Goal: Transaction & Acquisition: Purchase product/service

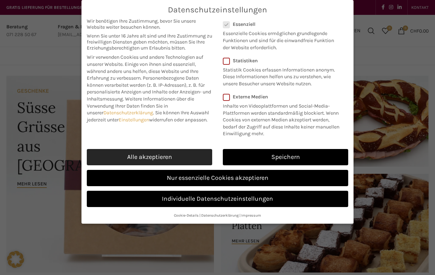
click at [150, 158] on link "Alle akzeptieren" at bounding box center [149, 157] width 125 height 16
checkbox input "true"
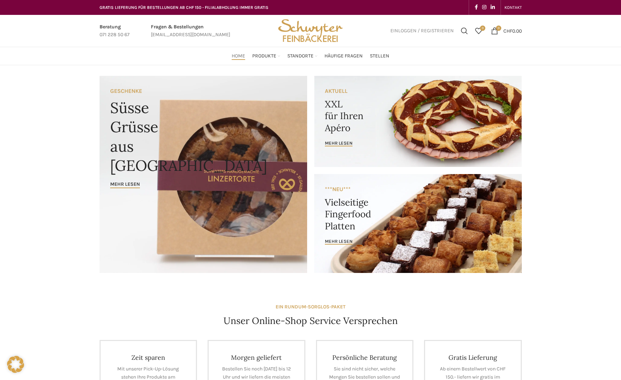
click at [399, 34] on link "Einloggen / Registrieren" at bounding box center [422, 31] width 71 height 14
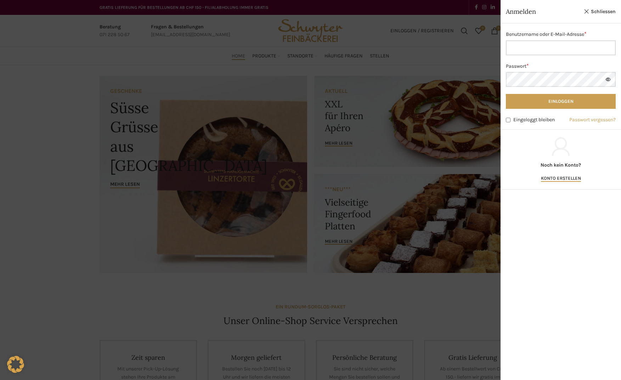
click at [435, 41] on input "Benutzername oder E-Mail-Adresse * Erforderlich" at bounding box center [561, 47] width 110 height 15
type input "michael.walser@stoeckleag.ch"
click at [435, 100] on button "Einloggen" at bounding box center [561, 101] width 110 height 15
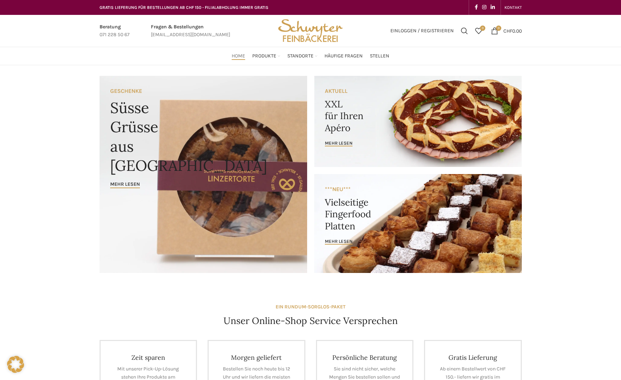
click at [353, 234] on link "Banner link" at bounding box center [418, 223] width 208 height 99
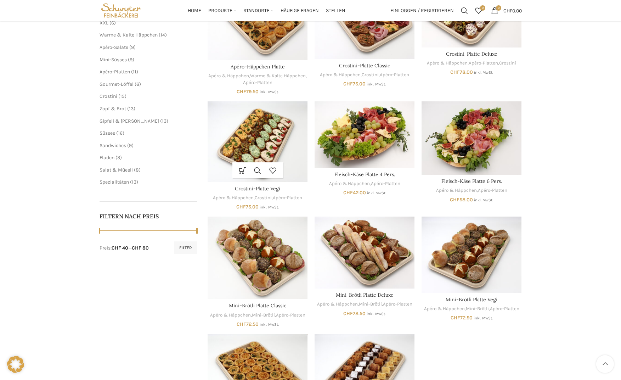
scroll to position [142, 0]
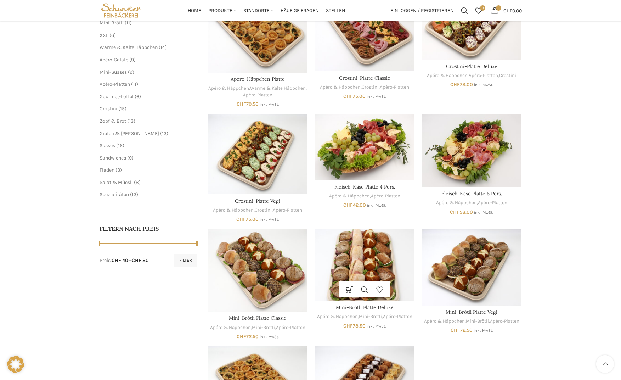
click at [354, 246] on img "Mini-Brötli Platte Deluxe" at bounding box center [365, 265] width 100 height 72
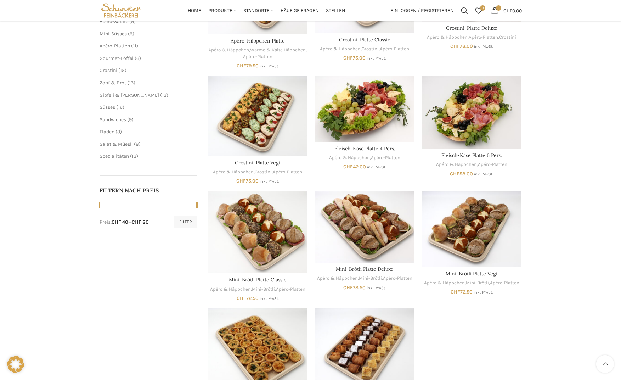
scroll to position [248, 0]
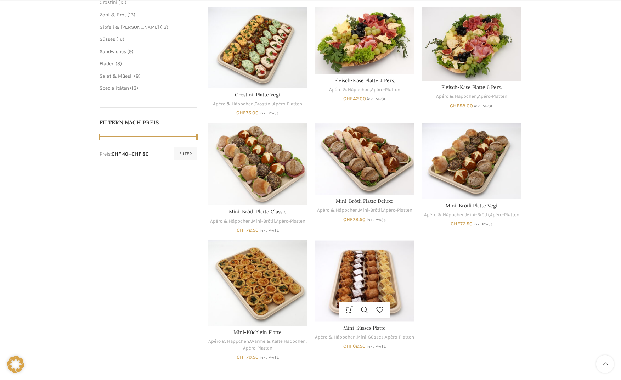
click at [346, 264] on img "Mini-Süsses Platte" at bounding box center [365, 281] width 100 height 82
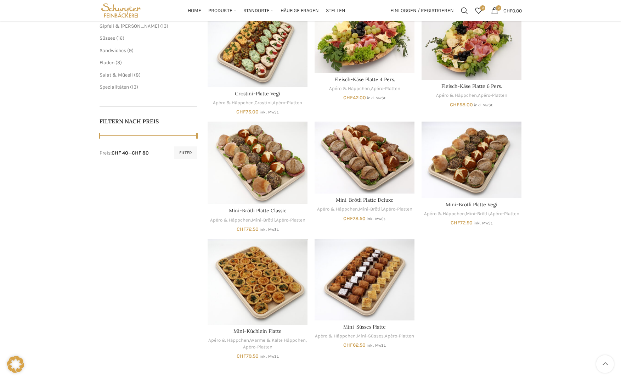
scroll to position [142, 0]
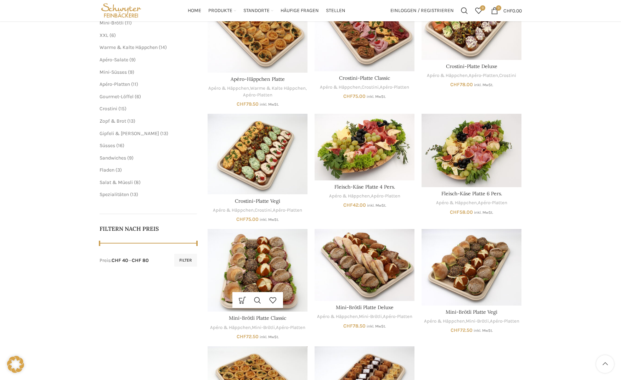
click at [264, 273] on img "Mini-Brötli Platte Classic" at bounding box center [258, 270] width 100 height 83
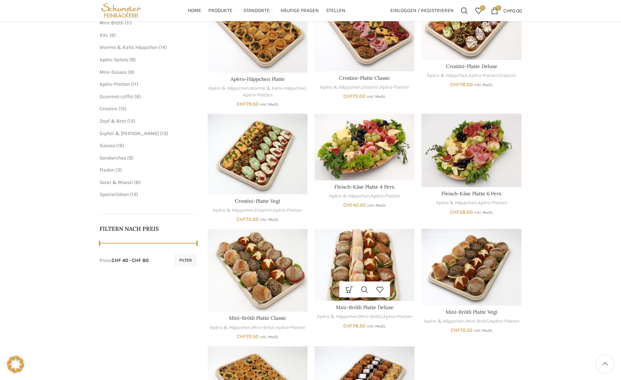
click at [389, 256] on img "Mini-Brötli Platte Deluxe" at bounding box center [365, 265] width 100 height 72
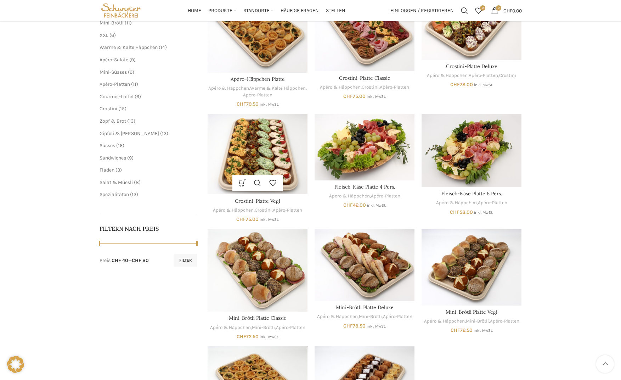
click at [259, 162] on img "Crostini-Platte Vegi" at bounding box center [258, 154] width 100 height 81
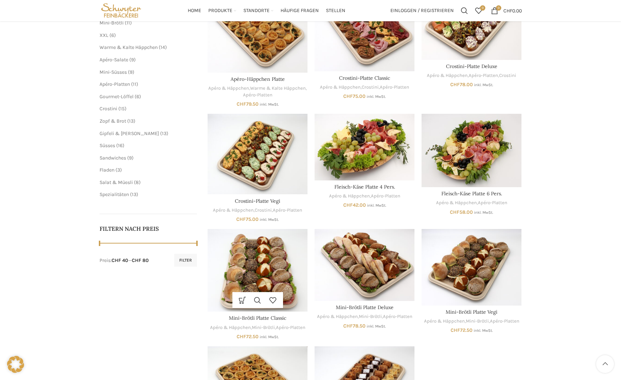
click at [281, 256] on img "Mini-Brötli Platte Classic" at bounding box center [258, 270] width 100 height 83
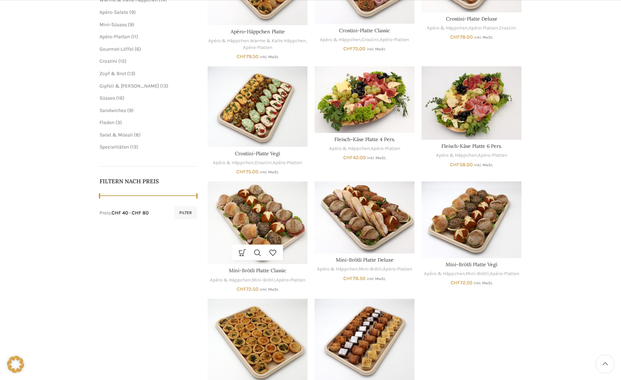
scroll to position [248, 0]
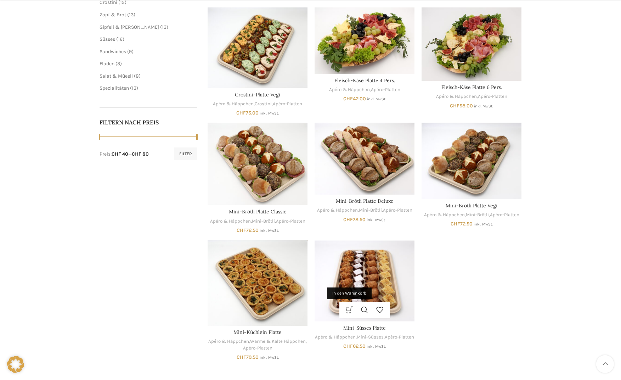
click at [348, 309] on link "In den Warenkorb" at bounding box center [349, 310] width 15 height 16
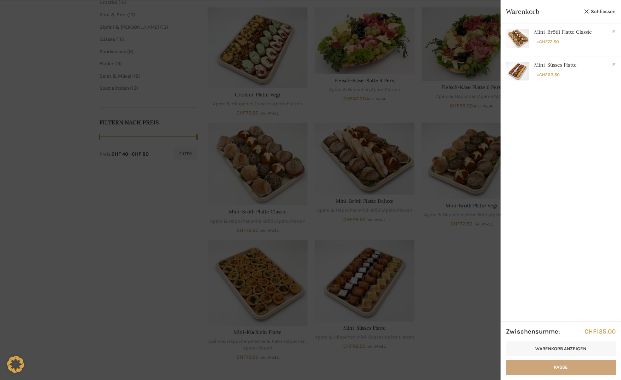
click at [561, 374] on link "Kasse" at bounding box center [561, 367] width 110 height 15
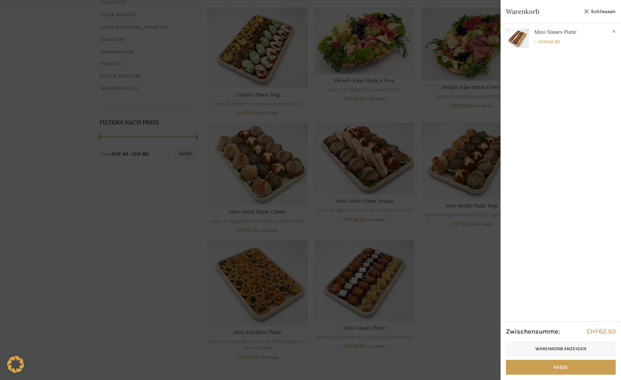
drag, startPoint x: 119, startPoint y: 248, endPoint x: 118, endPoint y: 253, distance: 5.8
click at [119, 247] on div at bounding box center [310, 190] width 621 height 380
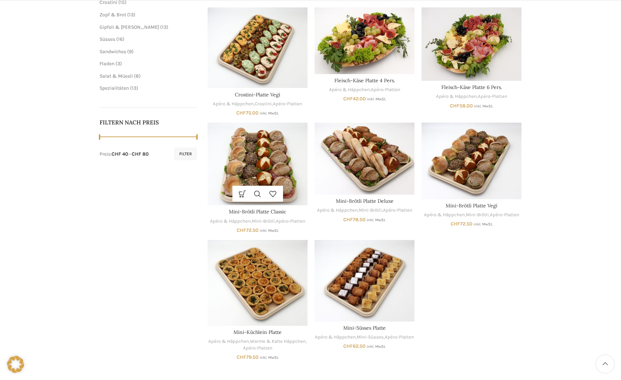
click at [248, 151] on img "Mini-Brötli Platte Classic" at bounding box center [258, 164] width 100 height 83
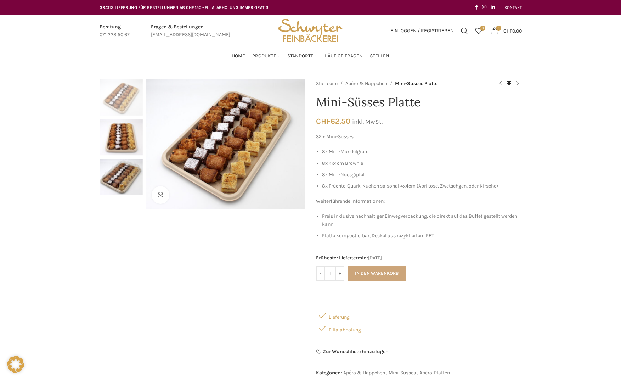
click at [372, 273] on button "In den Warenkorb" at bounding box center [377, 273] width 58 height 15
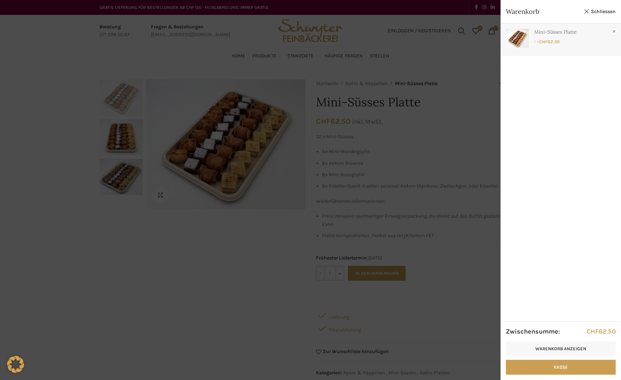
click at [614, 30] on link "×" at bounding box center [614, 31] width 7 height 7
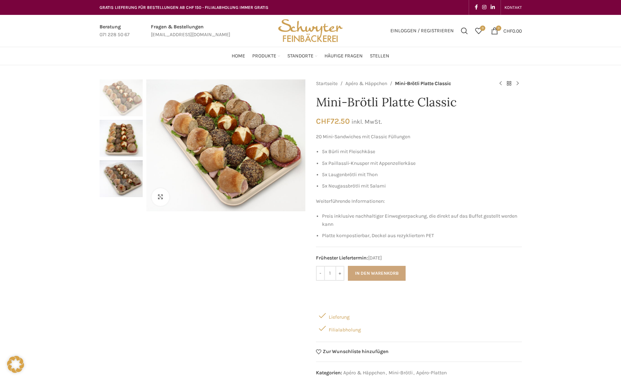
click at [386, 267] on button "In den Warenkorb" at bounding box center [377, 273] width 58 height 15
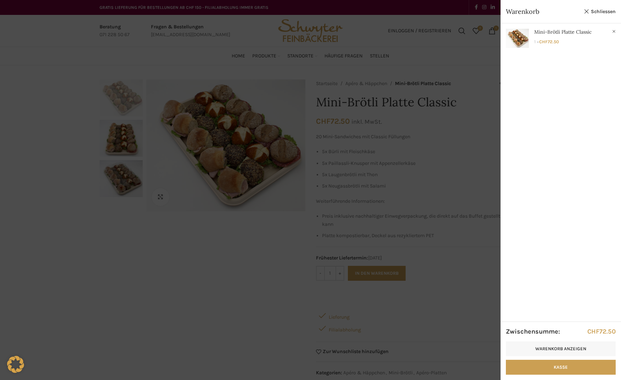
click at [99, 299] on div at bounding box center [310, 190] width 621 height 380
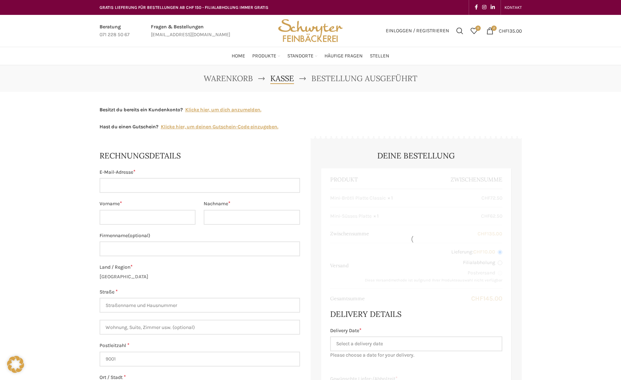
select select "SG"
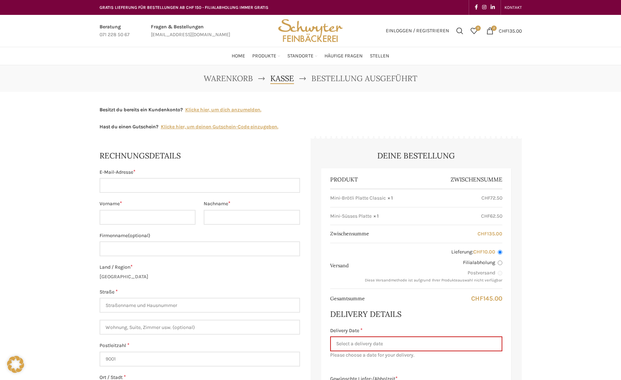
scroll to position [35, 0]
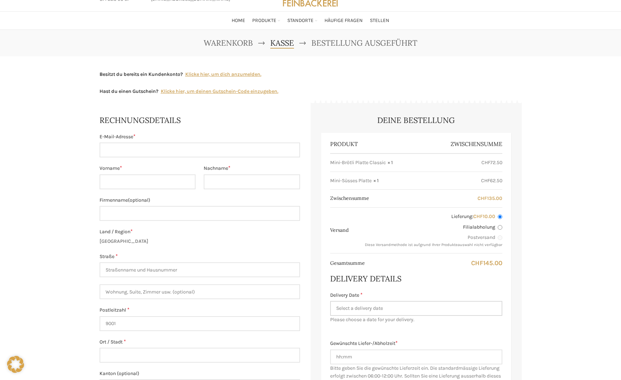
click at [385, 307] on input "Delivery Date *" at bounding box center [416, 308] width 172 height 15
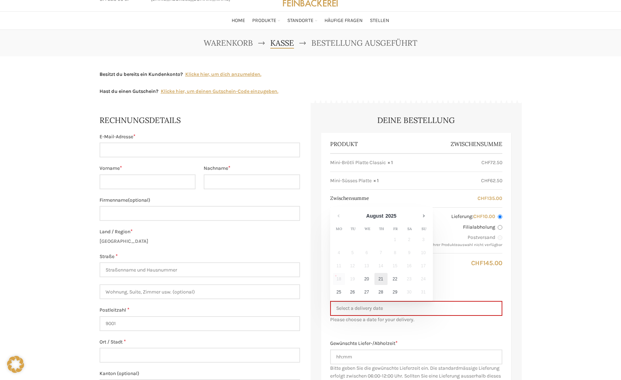
click at [381, 278] on link "21" at bounding box center [381, 279] width 13 height 12
type input "[DATE]"
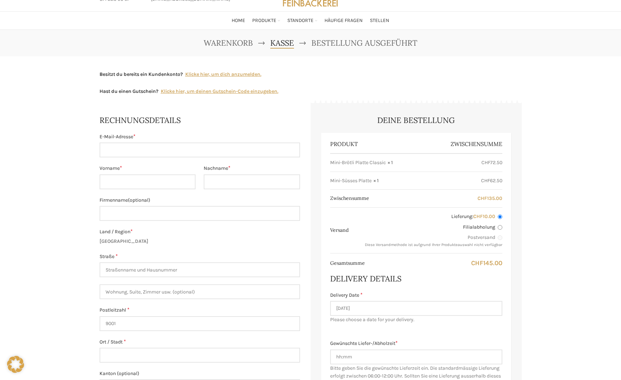
click at [500, 228] on input "Filialabholung" at bounding box center [500, 227] width 5 height 5
radio input "true"
click at [502, 217] on input "Lieferung: CHF 10.00" at bounding box center [500, 216] width 5 height 5
radio input "true"
click at [175, 155] on input "E-Mail-Adresse *" at bounding box center [200, 149] width 201 height 15
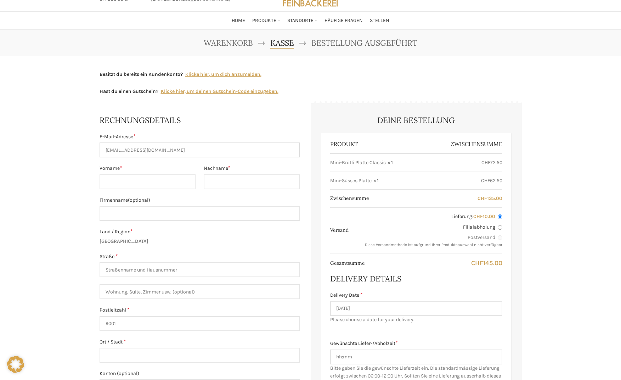
type input "billing@stoeckleag.ch"
type input "Michael"
type input "Walser"
type input "Stöckle Metallbau AG"
type input "St. Josefenstrasse 32"
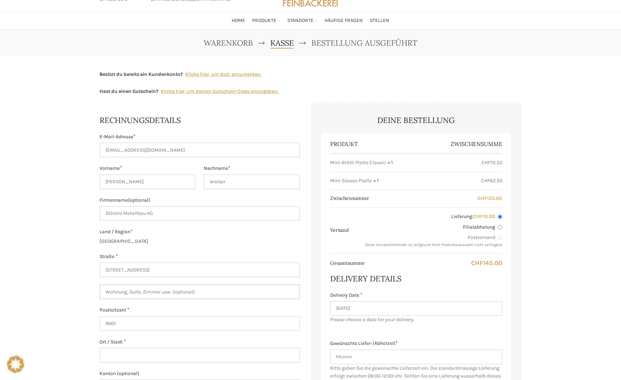
type input "32"
type input "St.Gallen"
type input "Stöckle Metallbau AG"
type input "+41712725424"
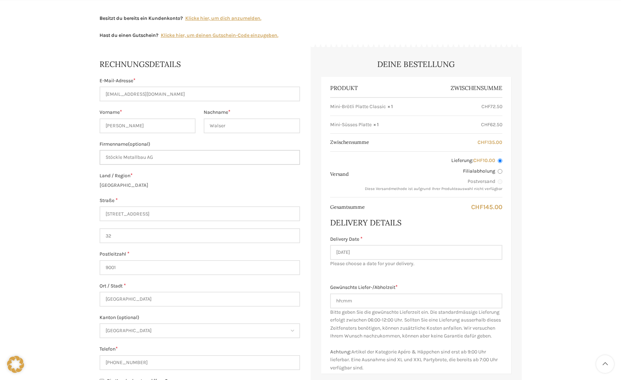
scroll to position [121, 0]
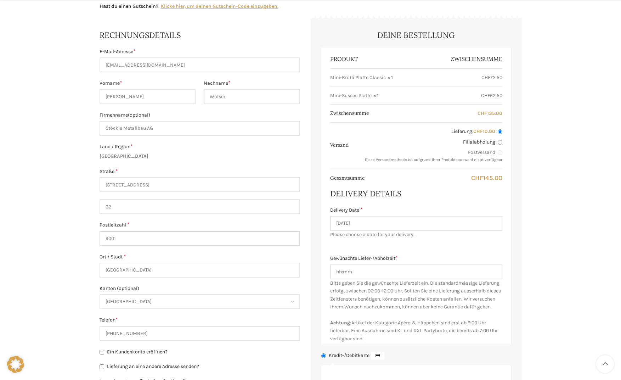
click at [131, 239] on input "9001" at bounding box center [200, 238] width 201 height 15
type input "9000"
click at [112, 270] on input "St.Gallen" at bounding box center [200, 270] width 201 height 15
click at [69, 239] on div "Warenkorb Kasse Bestellung ausgeführt Besitzt du bereits ein Kundenkonto? Klick…" at bounding box center [310, 247] width 621 height 605
click at [137, 271] on input "[GEOGRAPHIC_DATA]" at bounding box center [200, 270] width 201 height 15
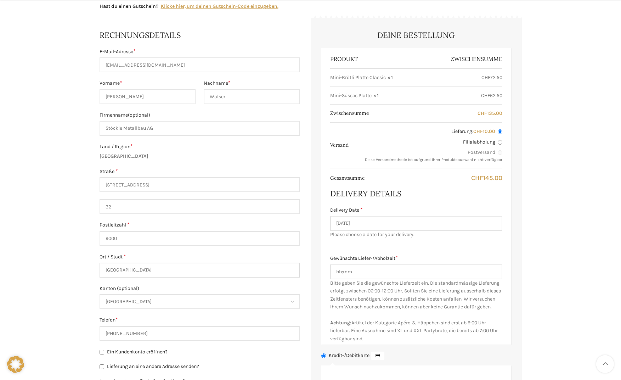
click at [137, 271] on input "[GEOGRAPHIC_DATA]" at bounding box center [200, 270] width 201 height 15
type input "[GEOGRAPHIC_DATA]"
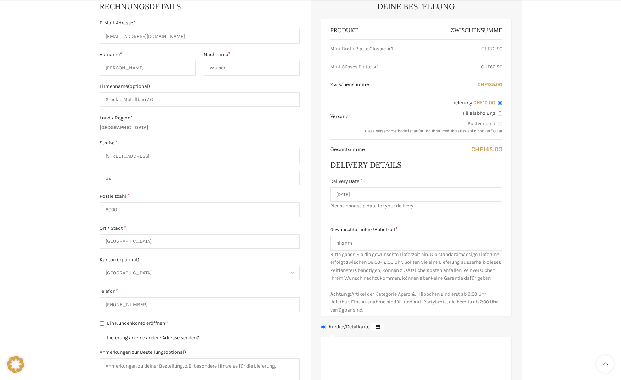
scroll to position [0, 0]
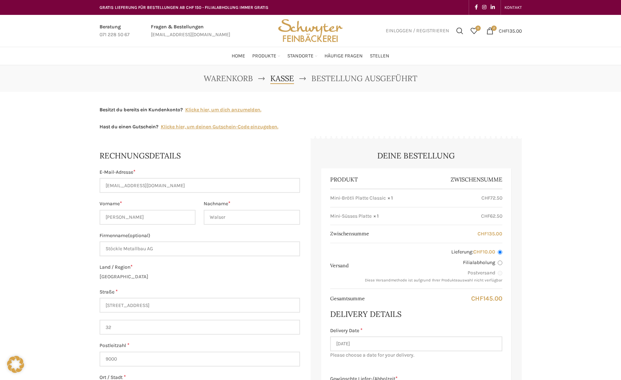
click at [429, 30] on span "Einloggen / Registrieren" at bounding box center [417, 30] width 63 height 5
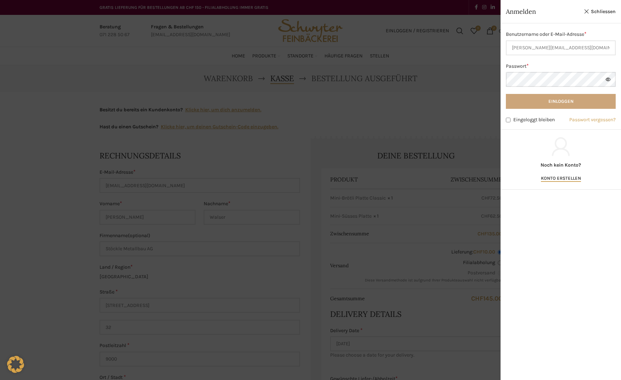
click at [581, 102] on button "Einloggen" at bounding box center [561, 101] width 110 height 15
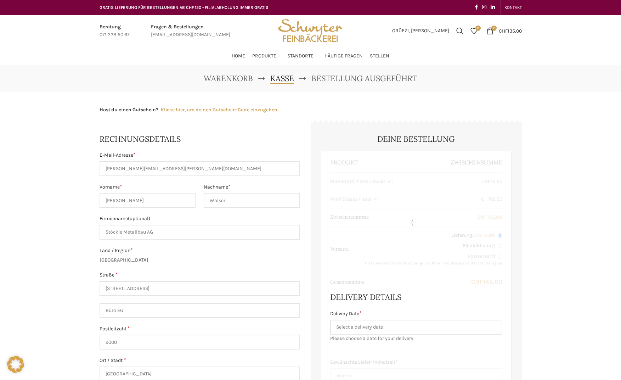
select select "SG"
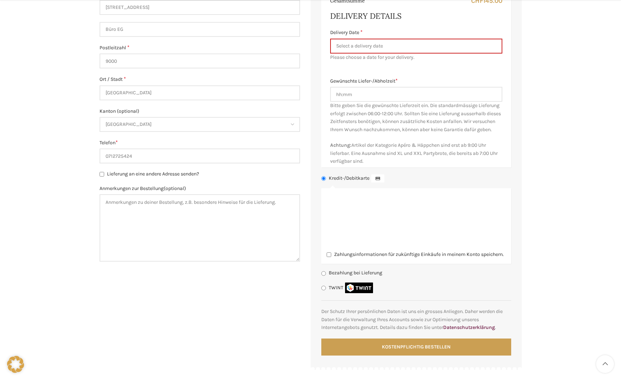
scroll to position [284, 0]
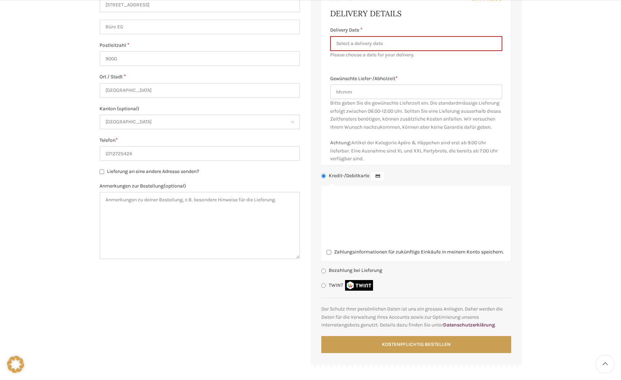
click at [325, 273] on input "Bezahlung bei Lieferung" at bounding box center [323, 271] width 5 height 5
radio input "true"
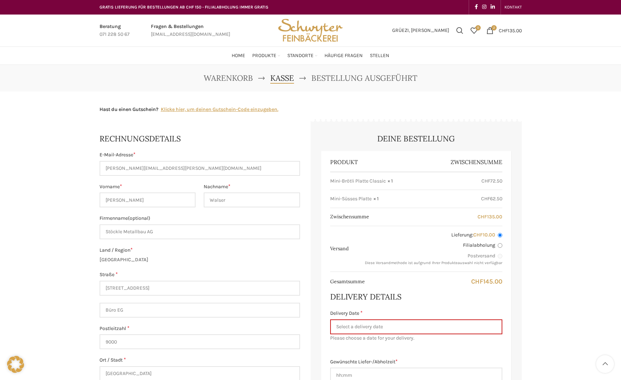
scroll to position [0, 0]
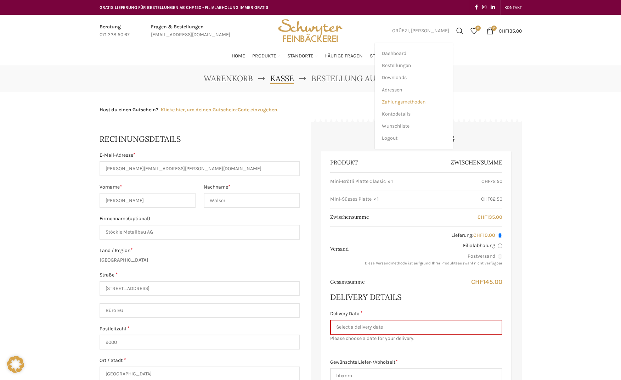
click at [407, 105] on span "Zahlungsmethoden" at bounding box center [404, 102] width 44 height 6
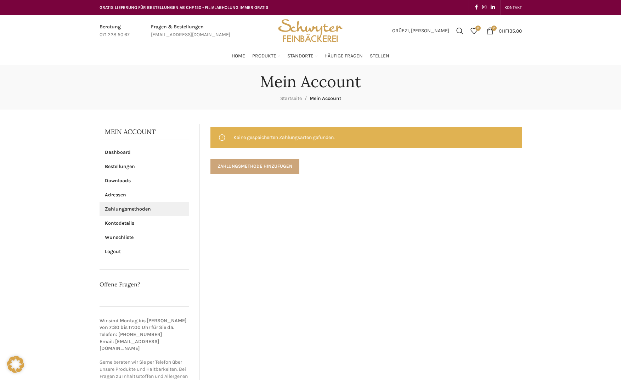
click at [263, 168] on link "Zahlungsmethode hinzufügen" at bounding box center [255, 166] width 89 height 15
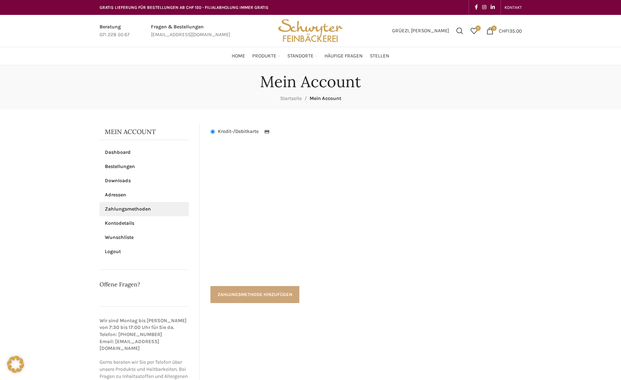
click at [260, 291] on button "Zahlungsmethode hinzufügen" at bounding box center [255, 294] width 89 height 17
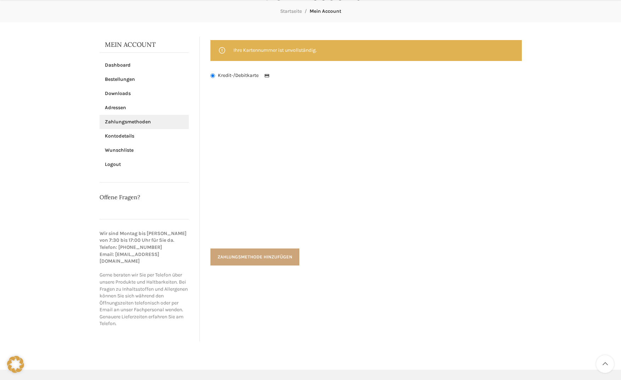
scroll to position [92, 0]
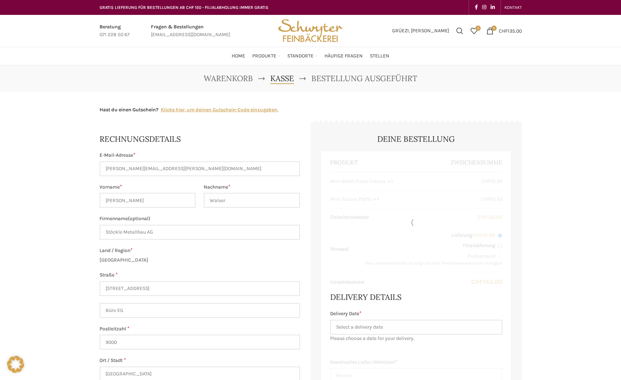
select select "SG"
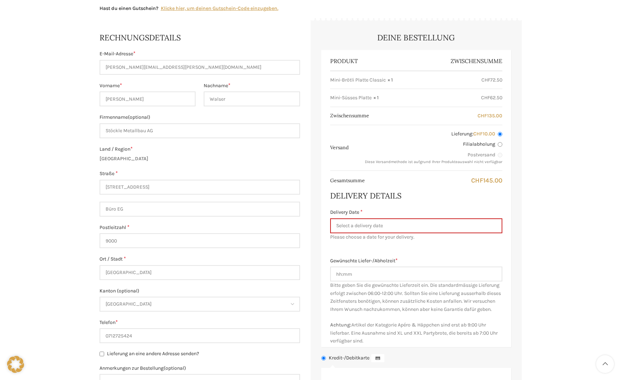
scroll to position [106, 0]
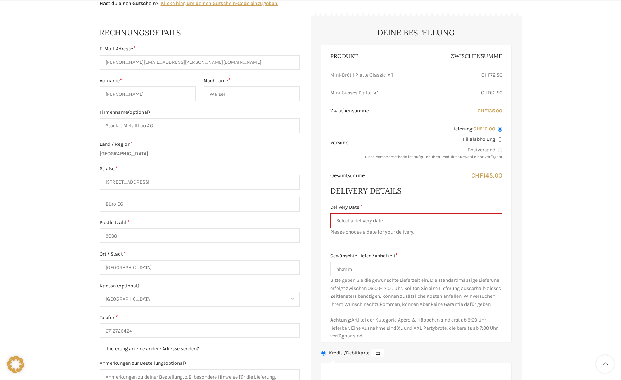
click at [500, 139] on input "Filialabholung" at bounding box center [500, 139] width 5 height 5
radio input "true"
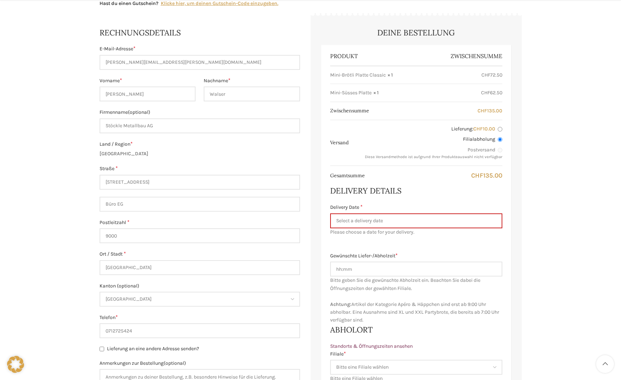
click at [499, 128] on input "Lieferung: CHF 10.00" at bounding box center [500, 129] width 5 height 5
radio input "true"
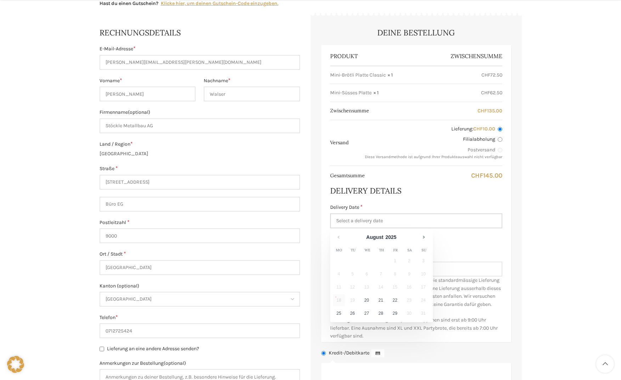
click at [372, 222] on input "Delivery Date *" at bounding box center [416, 220] width 172 height 15
click at [382, 302] on link "21" at bounding box center [381, 300] width 13 height 12
type input "21.08.2025"
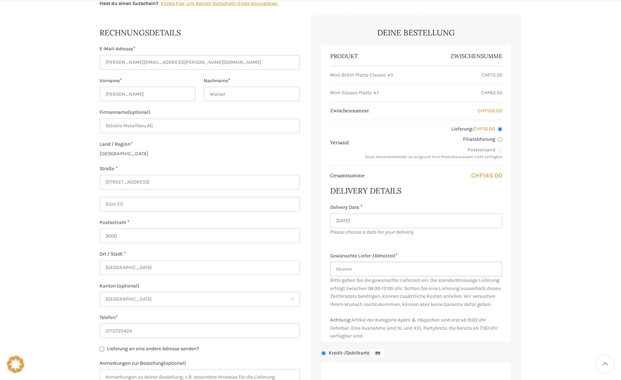
drag, startPoint x: 367, startPoint y: 272, endPoint x: 317, endPoint y: 255, distance: 52.9
click at [317, 255] on div "Deine Bestellung Produkt Zwischensumme Mini-Brötli Platte Classic × 1 CHF 72.50…" at bounding box center [416, 279] width 211 height 525
click at [460, 247] on div "Produkt Zwischensumme Mini-Brötli Platte Classic × 1 CHF 72.50 Mini-Süsses Plat…" at bounding box center [416, 193] width 190 height 297
drag, startPoint x: 352, startPoint y: 270, endPoint x: 281, endPoint y: 256, distance: 71.9
click at [281, 256] on form "Rechnungsdetails E-Mail-Adresse * michael.walser@stoeckleag.ch Vorname * Michae…" at bounding box center [311, 279] width 422 height 525
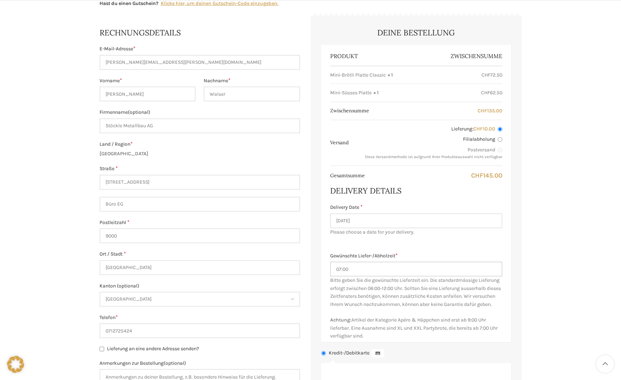
type input "07:00 Uhr"
click at [393, 256] on label "Gewünschte Liefer-/Abholzeit *" at bounding box center [416, 256] width 172 height 8
click at [393, 262] on input "07:00 Uhr" at bounding box center [416, 269] width 172 height 15
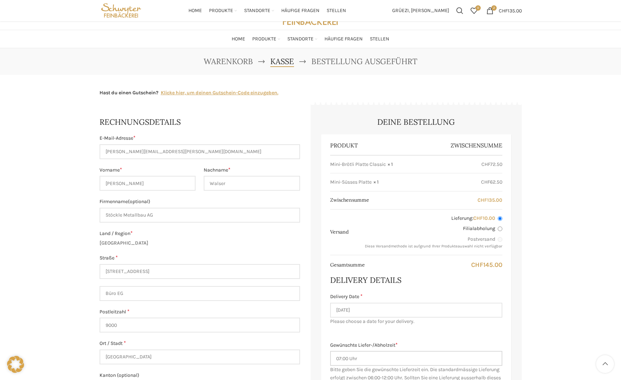
scroll to position [0, 0]
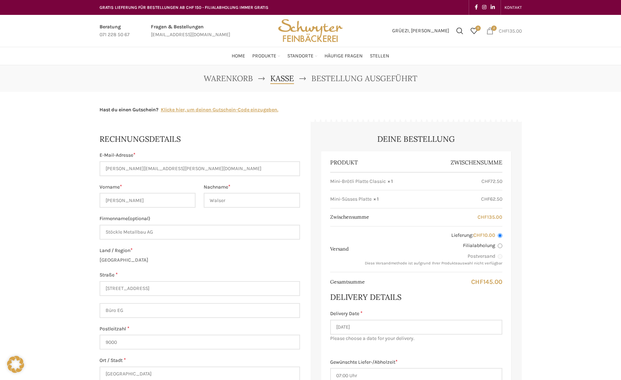
click at [487, 34] on span "2 items" at bounding box center [490, 30] width 7 height 7
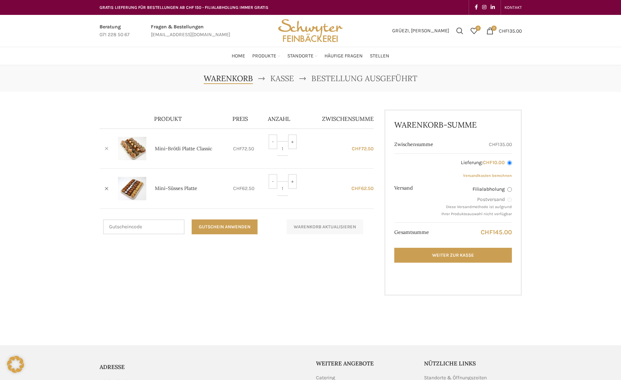
click at [106, 147] on link "×" at bounding box center [106, 148] width 11 height 11
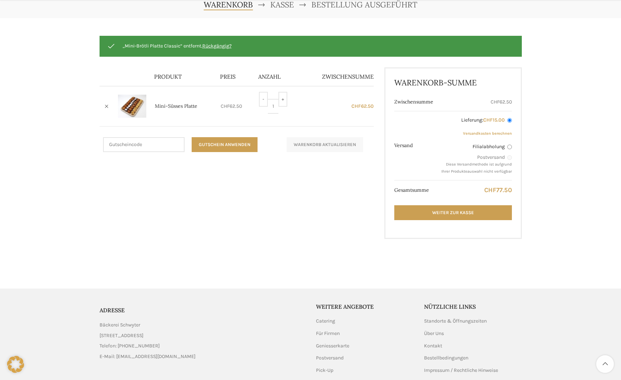
scroll to position [74, 0]
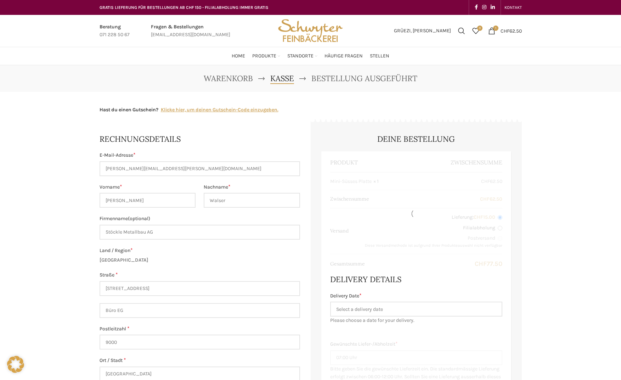
select select "SG"
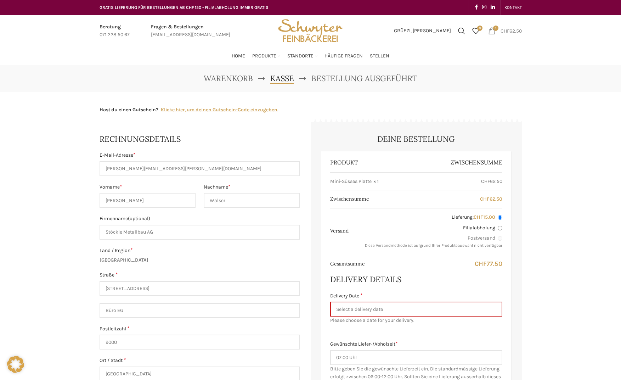
click at [490, 30] on span "1 item" at bounding box center [491, 30] width 7 height 7
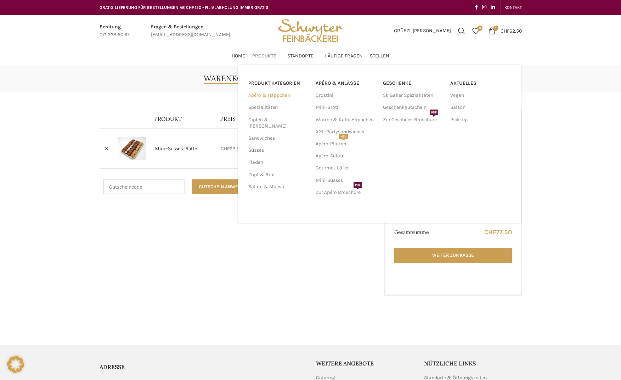
click at [259, 96] on link "Apéro & Häppchen" at bounding box center [277, 95] width 59 height 12
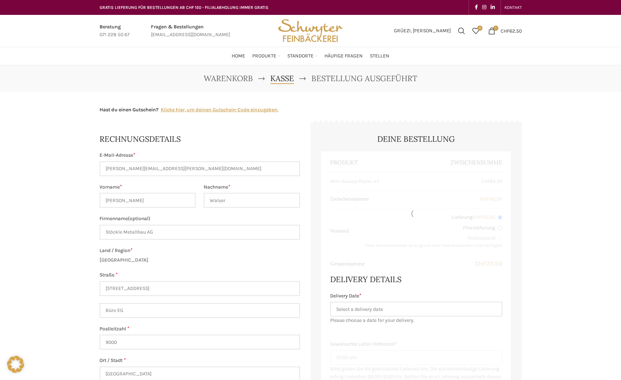
select select "SG"
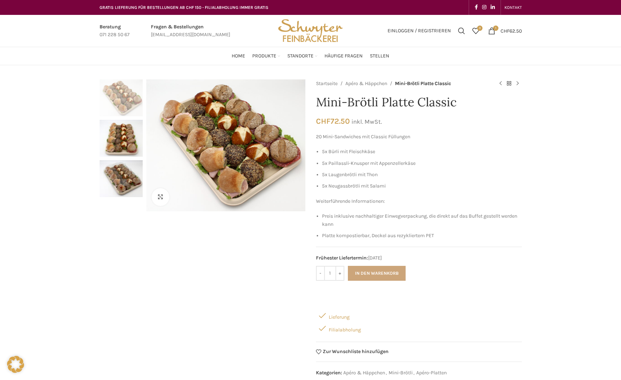
click at [387, 273] on button "In den Warenkorb" at bounding box center [377, 273] width 58 height 15
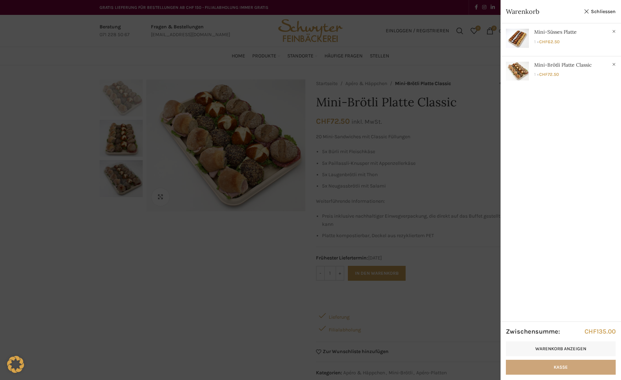
click at [566, 365] on link "Kasse" at bounding box center [561, 367] width 110 height 15
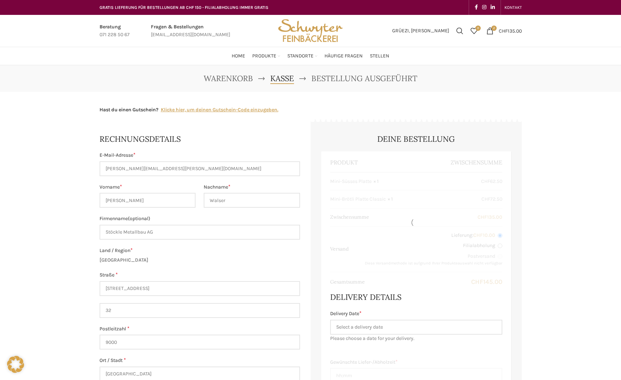
select select "SG"
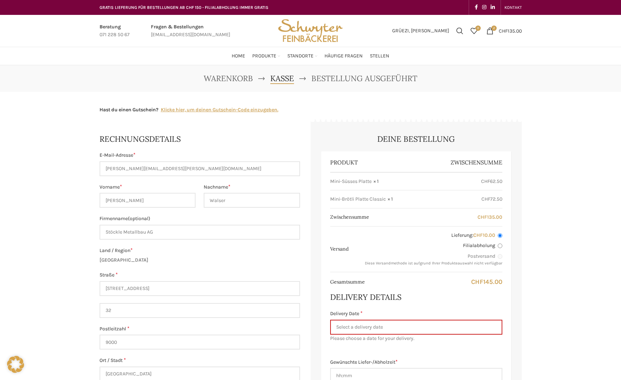
drag, startPoint x: 403, startPoint y: 318, endPoint x: 401, endPoint y: 333, distance: 15.0
click at [400, 329] on p "Delivery Date * Please choose a date for your delivery." at bounding box center [416, 326] width 172 height 33
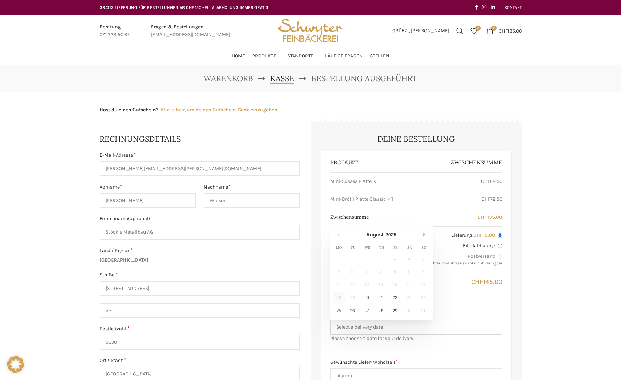
click at [401, 333] on input "Delivery Date *" at bounding box center [416, 327] width 172 height 15
click at [383, 298] on link "21" at bounding box center [381, 298] width 13 height 12
type input "[DATE]"
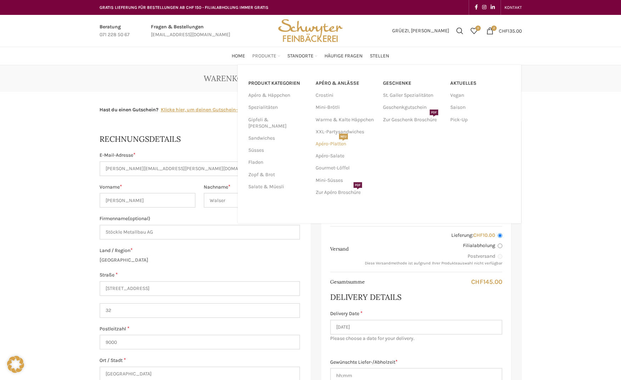
click at [347, 135] on span "NEU" at bounding box center [343, 137] width 9 height 6
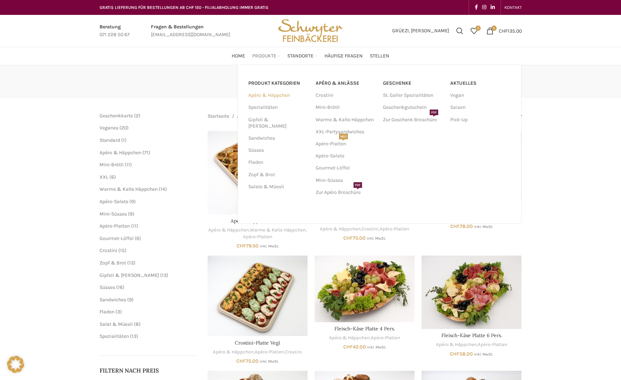
click at [262, 97] on link "Apéro & Häppchen" at bounding box center [277, 95] width 59 height 12
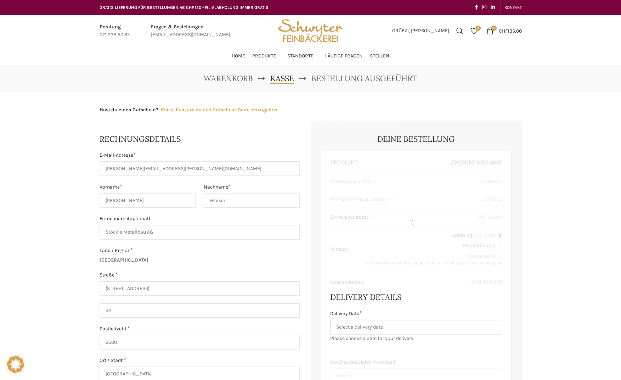
select select "SG"
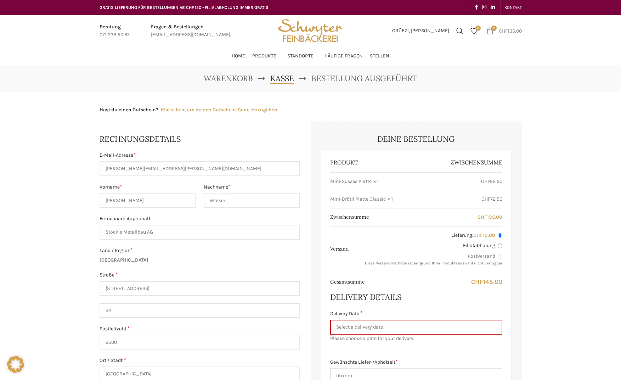
click at [488, 32] on span "2 items" at bounding box center [490, 30] width 7 height 7
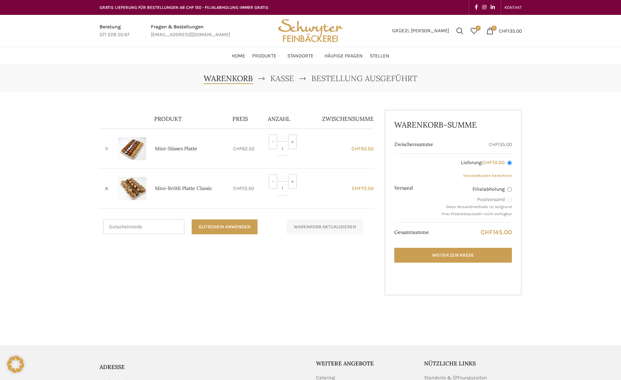
click at [107, 147] on link "×" at bounding box center [106, 148] width 11 height 11
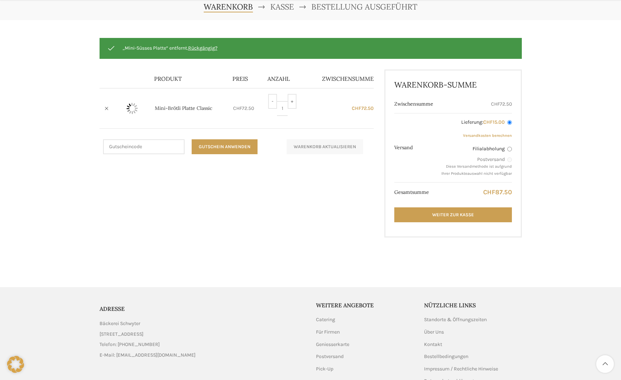
scroll to position [74, 0]
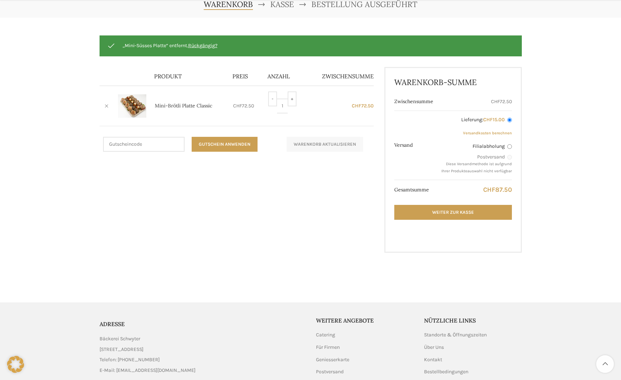
click at [107, 107] on link "×" at bounding box center [106, 106] width 11 height 11
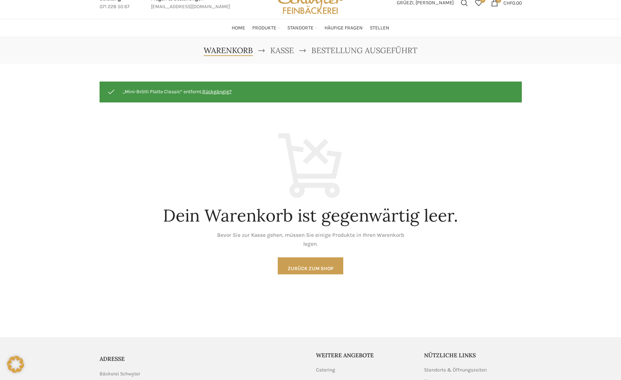
scroll to position [0, 0]
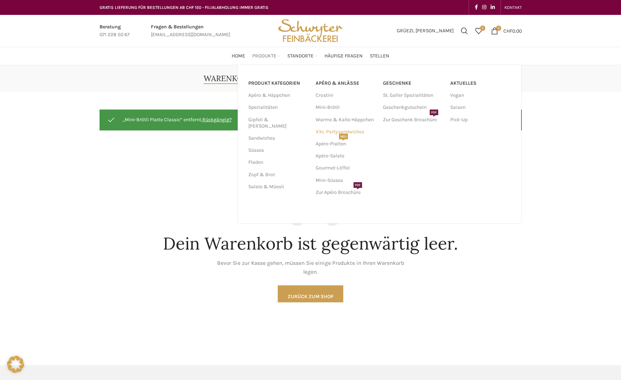
click at [327, 132] on link "XXL-Partysandwiches" at bounding box center [346, 132] width 60 height 12
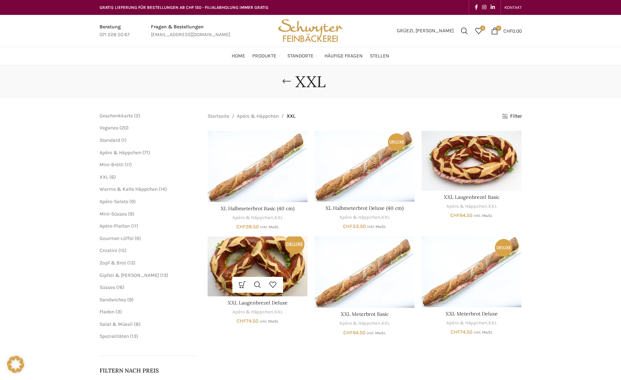
click at [240, 261] on img "XXL Laugenbrezel Deluxe" at bounding box center [258, 266] width 100 height 60
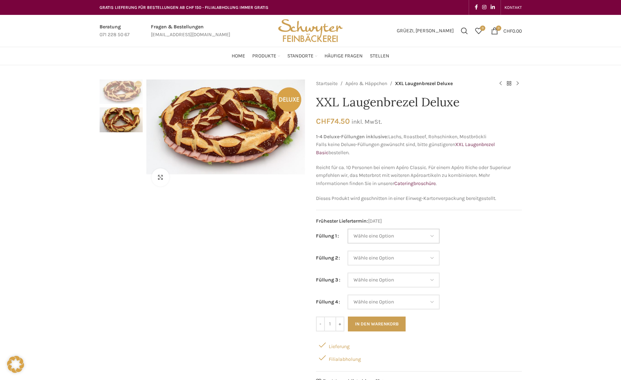
click at [383, 229] on select "Wähle eine Option Lachs (Deluxe) Roastbeef (Deluxe) Rohschinken (Deluxe) Mostbr…" at bounding box center [394, 236] width 92 height 15
click at [348, 229] on select "Wähle eine Option Lachs (Deluxe) Roastbeef (Deluxe) Rohschinken (Deluxe) Mostbr…" at bounding box center [394, 236] width 92 height 15
select select "Salami"
click at [375, 255] on select "Wähle eine Option Lachs (Deluxe) Roastbeef (Deluxe) Rohschinken (Deluxe) Mostbr…" at bounding box center [394, 258] width 92 height 15
select select "Schinken"
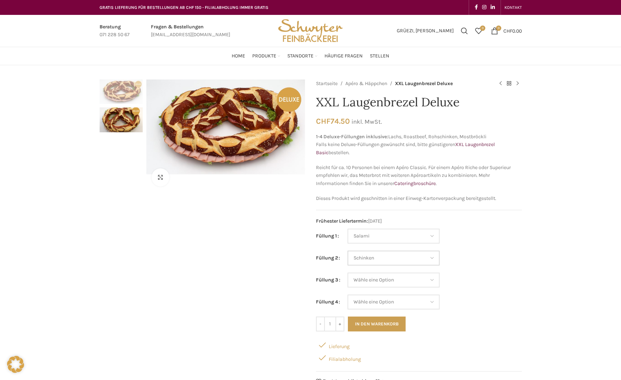
click at [348, 251] on select "Wähle eine Option Lachs (Deluxe) Roastbeef (Deluxe) Rohschinken (Deluxe) Mostbr…" at bounding box center [394, 258] width 92 height 15
select select "Salami"
select select "Schinken"
click at [386, 282] on select "Wähle eine Option Lachs (Deluxe) Roastbeef (Deluxe) Rohschinken (Deluxe) Mostbr…" at bounding box center [394, 280] width 92 height 15
select select "Fleischkäse"
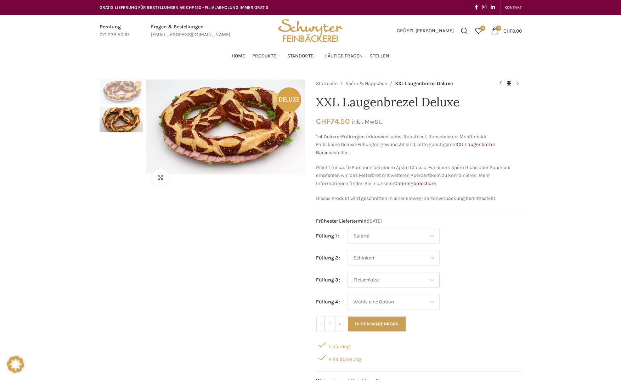
click at [348, 273] on select "Wähle eine Option Lachs (Deluxe) Roastbeef (Deluxe) Rohschinken (Deluxe) Mostbr…" at bounding box center [394, 280] width 92 height 15
select select "Salami"
select select "Schinken"
select select "Fleischkäse"
click at [380, 302] on select "Wähle eine Option Lachs (Deluxe) Roastbeef (Deluxe) Rohschinken (Deluxe) Mostbr…" at bounding box center [394, 302] width 92 height 15
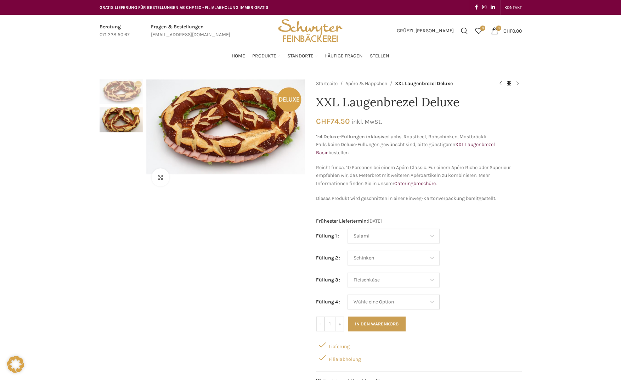
select select "Eimasse"
click at [348, 295] on select "Wähle eine Option Lachs (Deluxe) Roastbeef (Deluxe) Rohschinken (Deluxe) Mostbr…" at bounding box center [394, 302] width 92 height 15
select select "Salami"
select select "Schinken"
select select "Fleischkäse"
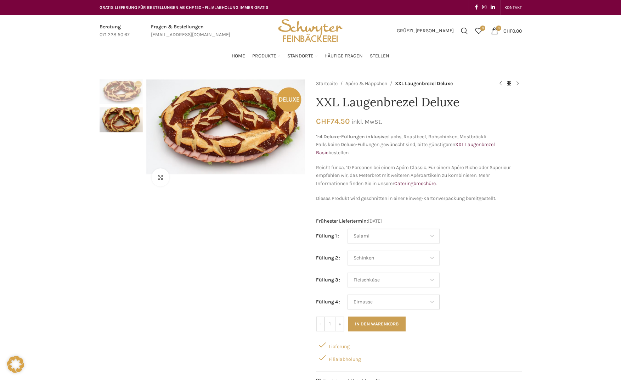
select select "Eimasse"
click at [362, 325] on button "In den Warenkorb" at bounding box center [377, 323] width 58 height 15
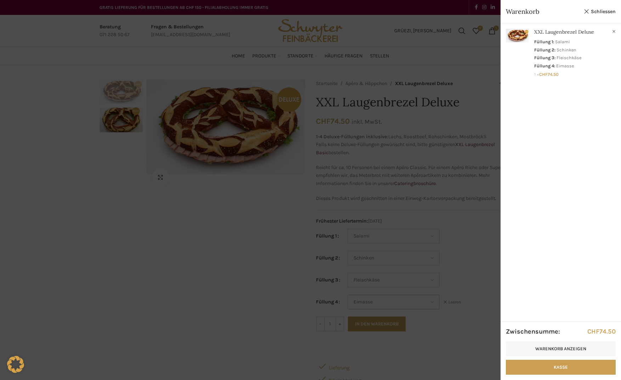
click at [228, 228] on div at bounding box center [310, 190] width 621 height 380
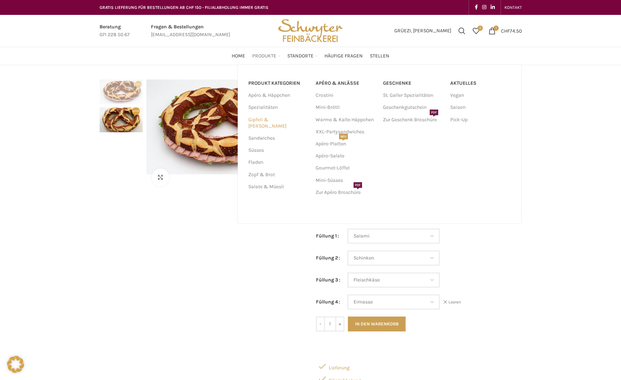
click at [270, 119] on link "Gipfeli & [PERSON_NAME]" at bounding box center [277, 123] width 59 height 18
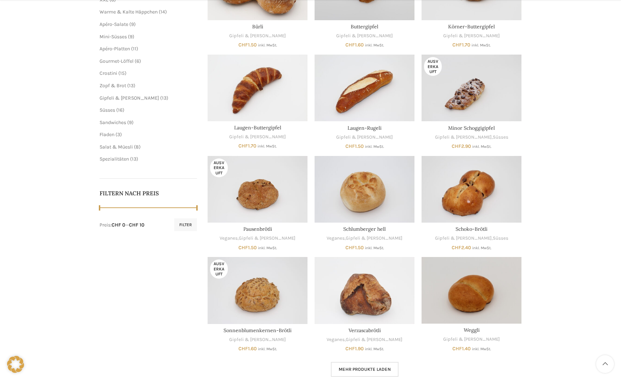
scroll to position [213, 0]
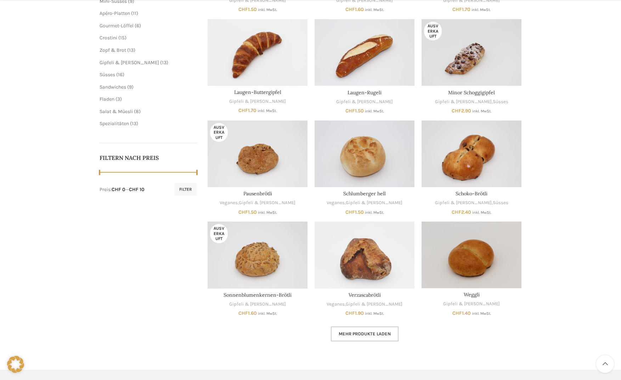
click at [377, 335] on span "Mehr Produkte laden" at bounding box center [365, 334] width 52 height 6
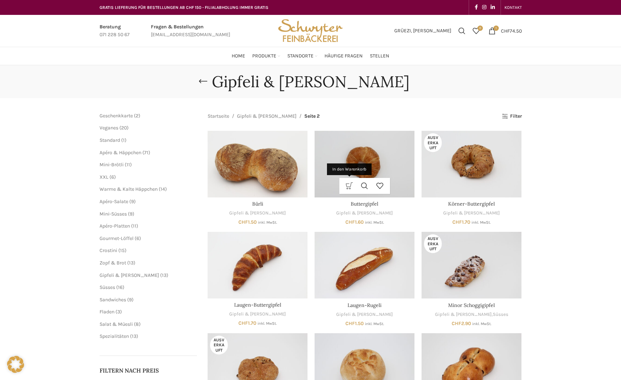
click at [348, 188] on link "In den Warenkorb" at bounding box center [349, 186] width 15 height 16
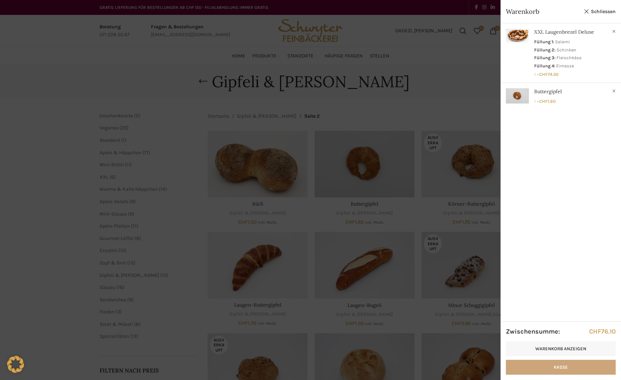
click at [564, 365] on link "Kasse" at bounding box center [561, 367] width 110 height 15
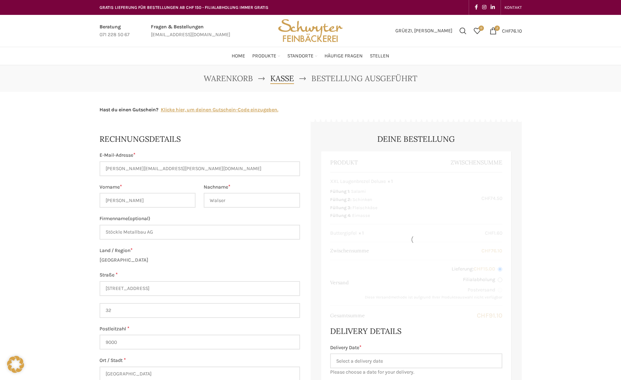
select select "SG"
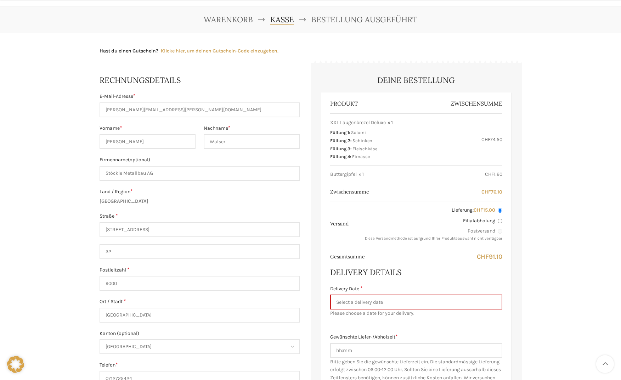
scroll to position [71, 0]
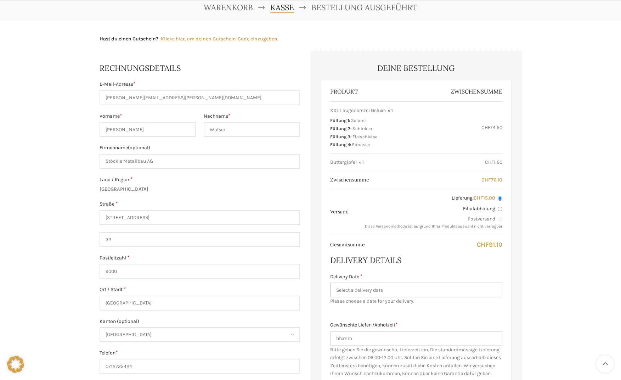
click at [422, 287] on input "Delivery Date *" at bounding box center [416, 289] width 172 height 15
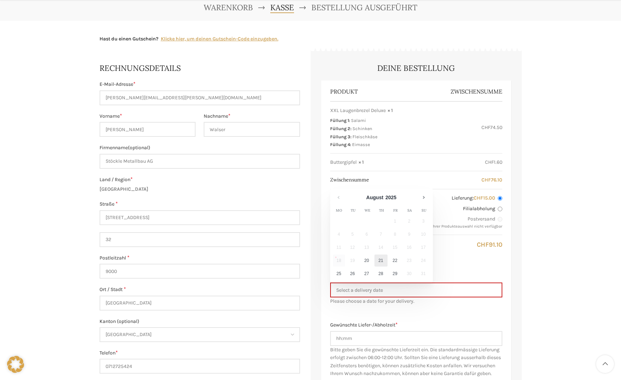
click at [379, 261] on link "21" at bounding box center [381, 260] width 13 height 12
type input "[DATE]"
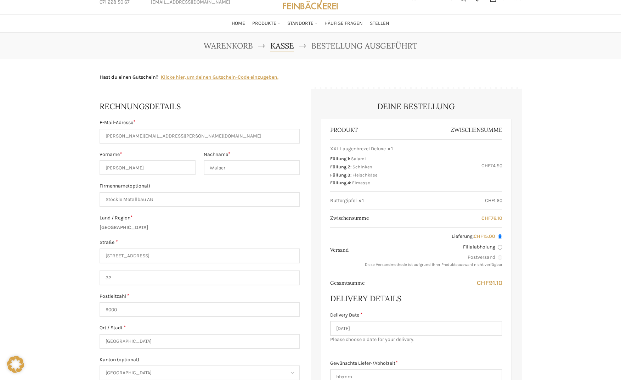
scroll to position [0, 0]
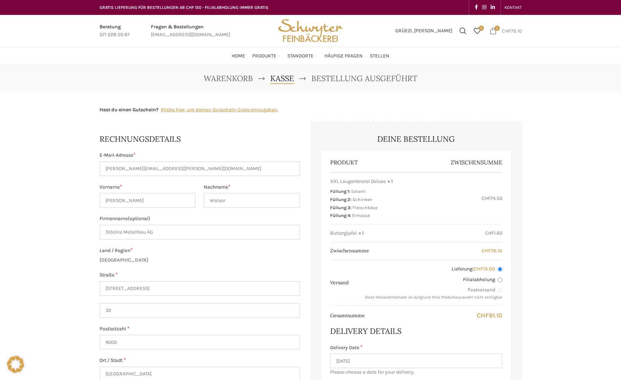
click at [491, 29] on span "2 items" at bounding box center [493, 30] width 7 height 7
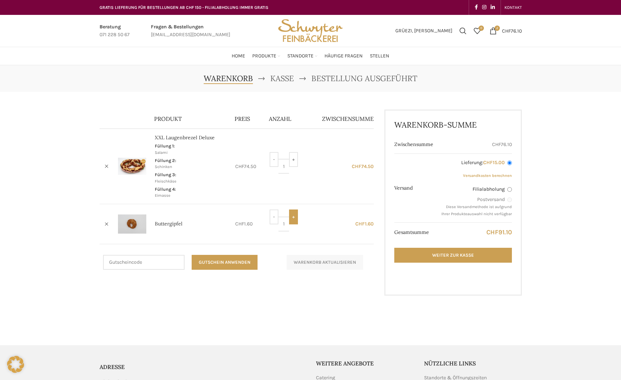
click at [293, 218] on input "+" at bounding box center [293, 216] width 9 height 15
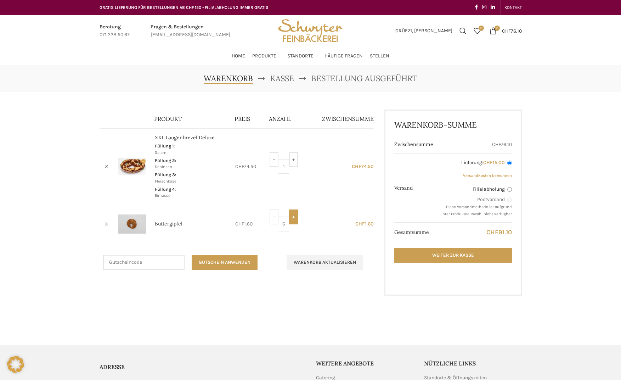
click at [293, 218] on input "+" at bounding box center [293, 216] width 9 height 15
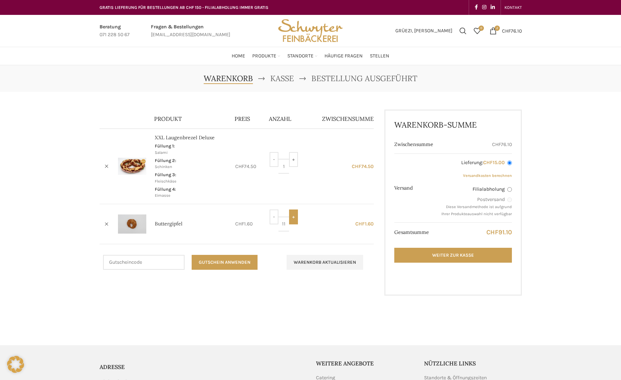
click at [293, 218] on input "+" at bounding box center [293, 216] width 9 height 15
type input "15"
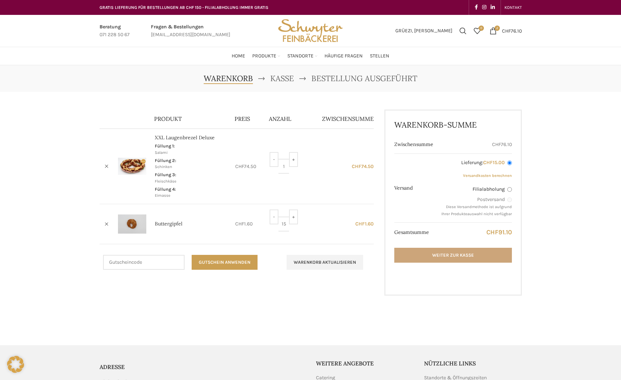
click at [444, 256] on link "Weiter zur Kasse" at bounding box center [452, 255] width 117 height 15
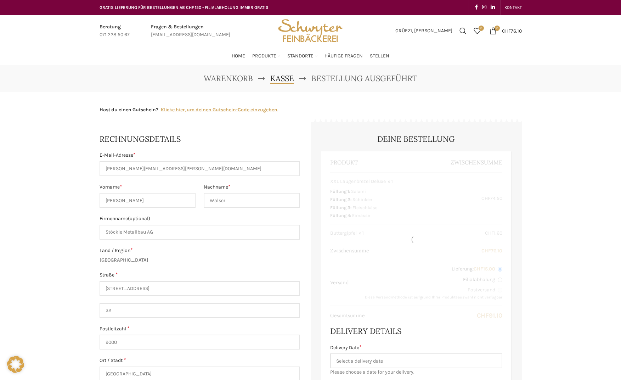
select select "SG"
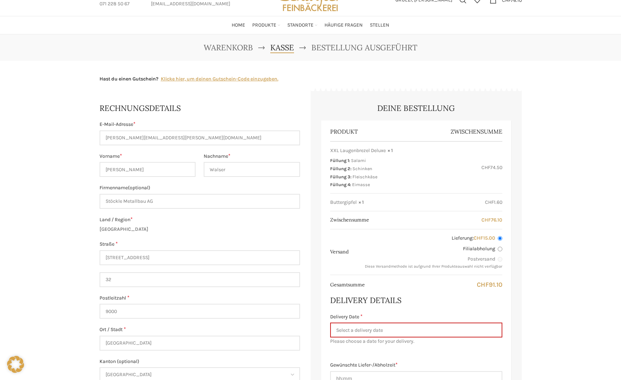
scroll to position [71, 0]
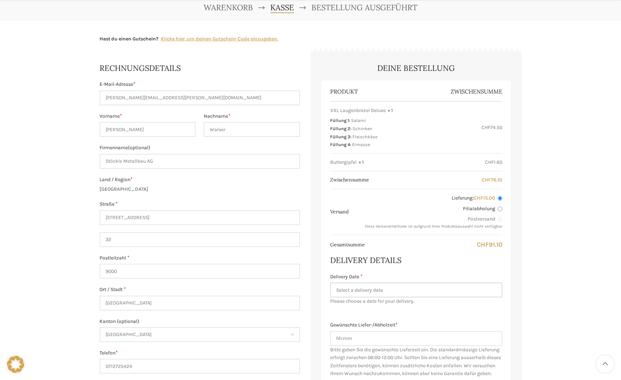
click at [375, 295] on input "Delivery Date *" at bounding box center [416, 289] width 172 height 15
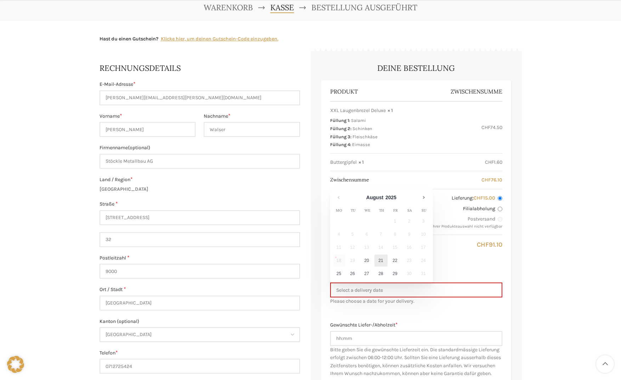
click at [376, 265] on link "21" at bounding box center [381, 260] width 13 height 12
type input "21.08.2025"
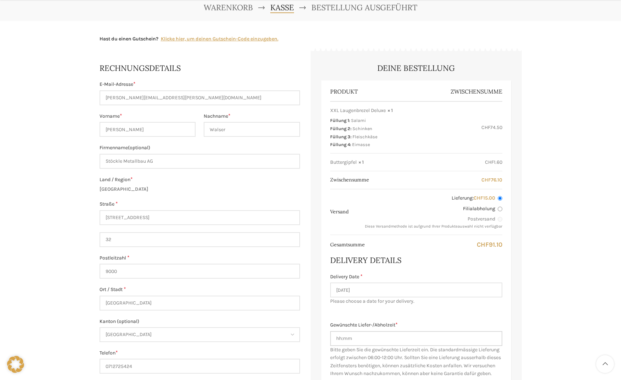
drag, startPoint x: 363, startPoint y: 337, endPoint x: 292, endPoint y: 337, distance: 70.9
click at [292, 337] on form "Rechnungsdetails E-Mail-Adresse * michael.walser@stoeckleag.ch Vorname * Michae…" at bounding box center [311, 331] width 422 height 558
type input "07:30 Uhr"
click at [375, 312] on div "Produkt Zwischensumme XXL Laugenbrezel Deluxe × 1 Füllung 1: Salami Füllung 2: …" at bounding box center [416, 245] width 190 height 331
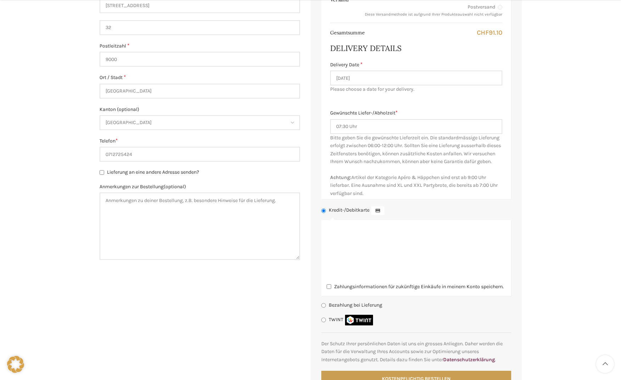
scroll to position [284, 0]
click at [343, 307] on label "Bezahlung bei Lieferung" at bounding box center [356, 304] width 54 height 6
click at [326, 307] on input "Bezahlung bei Lieferung" at bounding box center [323, 304] width 5 height 5
radio input "true"
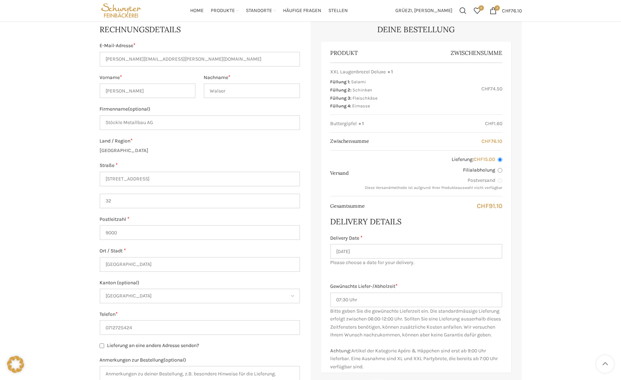
scroll to position [106, 0]
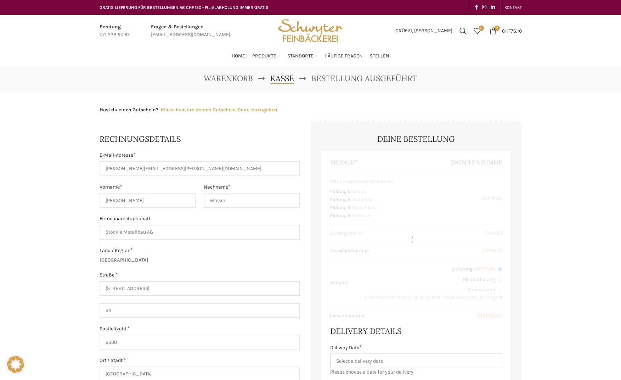
select select "SG"
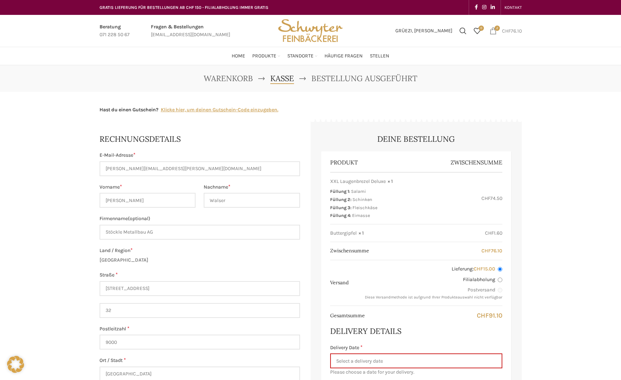
click at [490, 31] on span "2 items" at bounding box center [493, 30] width 7 height 7
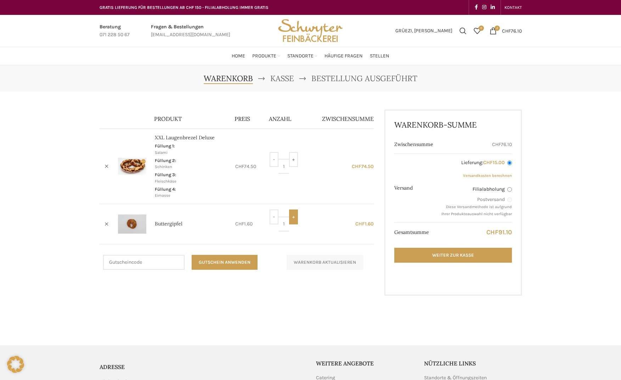
click at [294, 214] on input "+" at bounding box center [293, 216] width 9 height 15
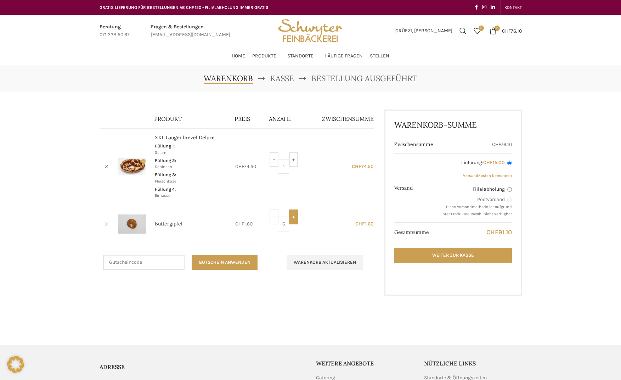
click at [294, 214] on input "+" at bounding box center [293, 216] width 9 height 15
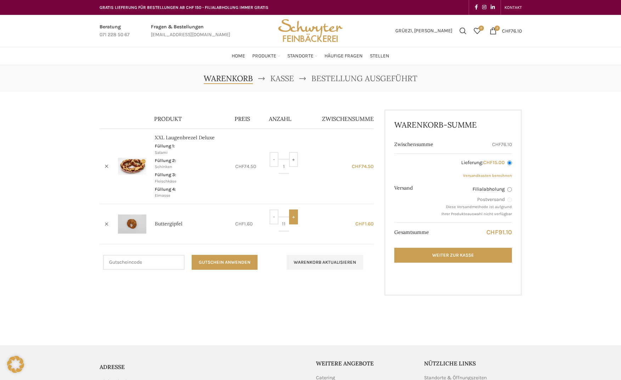
click at [294, 214] on input "+" at bounding box center [293, 216] width 9 height 15
type input "15"
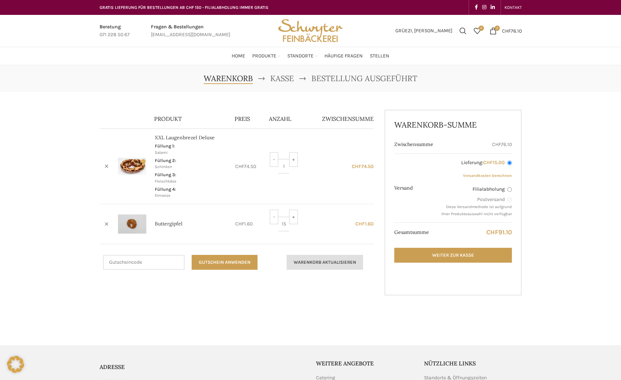
click at [301, 262] on button "Warenkorb aktualisieren" at bounding box center [325, 262] width 77 height 15
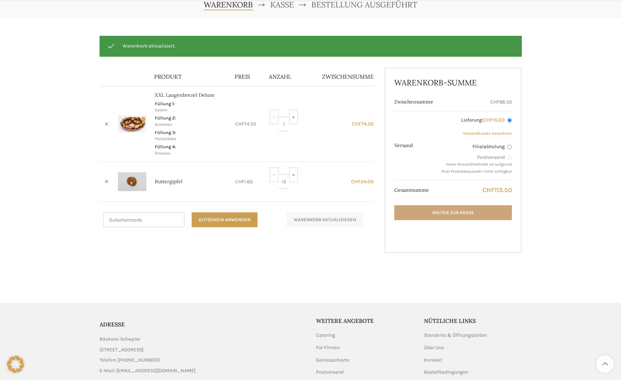
scroll to position [74, 0]
click at [470, 213] on link "Weiter zur Kasse" at bounding box center [452, 212] width 117 height 15
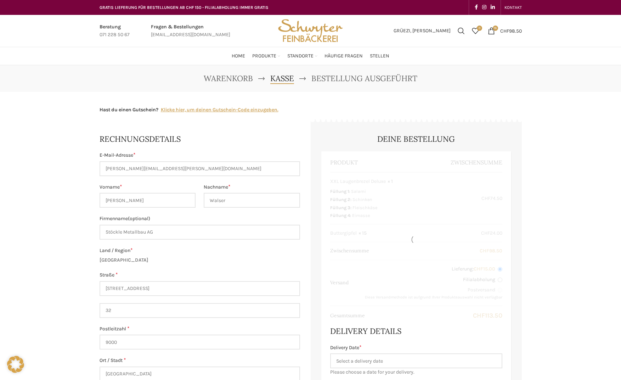
select select "SG"
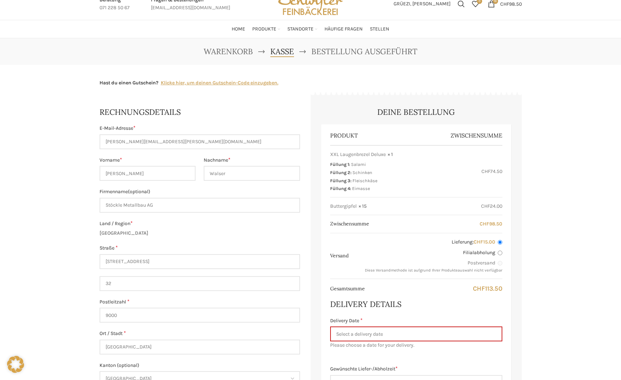
scroll to position [71, 0]
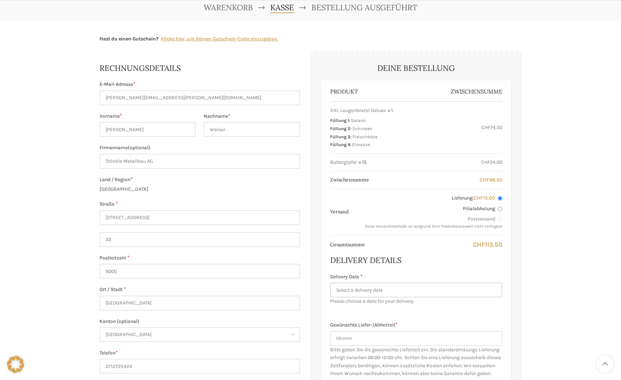
click at [459, 290] on input "Delivery Date *" at bounding box center [416, 289] width 172 height 15
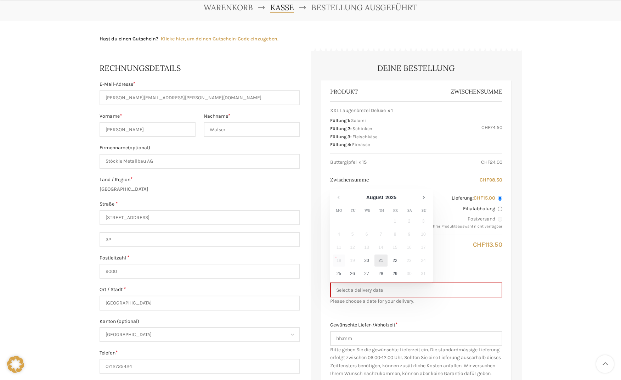
click at [380, 262] on link "21" at bounding box center [381, 260] width 13 height 12
type input "[DATE]"
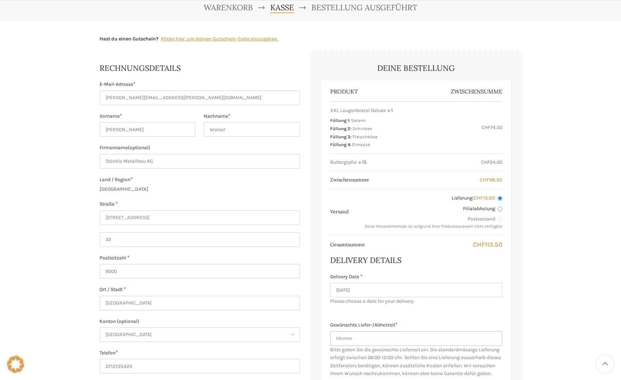
click at [371, 342] on input "Gewünschte Liefer-/Abholzeit *" at bounding box center [416, 338] width 172 height 15
type input "07:30 Uhr"
click at [389, 309] on div "Produkt Zwischensumme XXL Laugenbrezel Deluxe × 1 Füllung 1: Salami Füllung 2: …" at bounding box center [416, 245] width 190 height 331
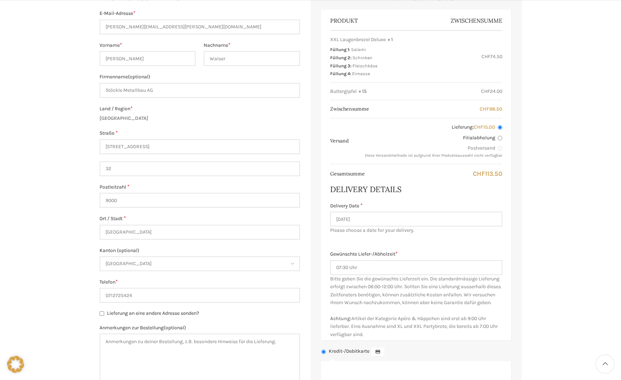
click at [389, 309] on div "Gewünschte Liefer-/Abholzeit * 07:30 Uhr Bitte geben Sie die gewünschte Lieferz…" at bounding box center [416, 294] width 172 height 88
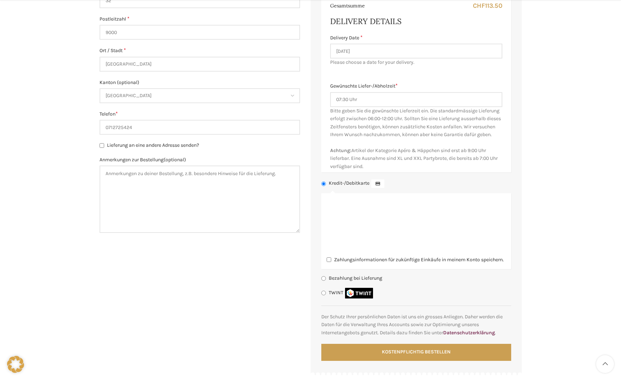
scroll to position [319, 0]
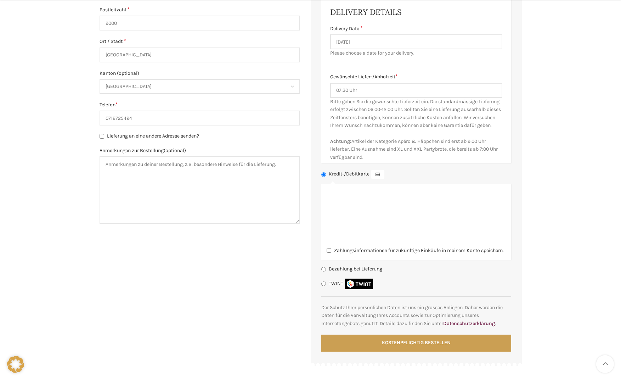
click at [344, 272] on label "Bezahlung bei Lieferung" at bounding box center [356, 269] width 54 height 6
click at [326, 271] on input "Bezahlung bei Lieferung" at bounding box center [323, 269] width 5 height 5
radio input "true"
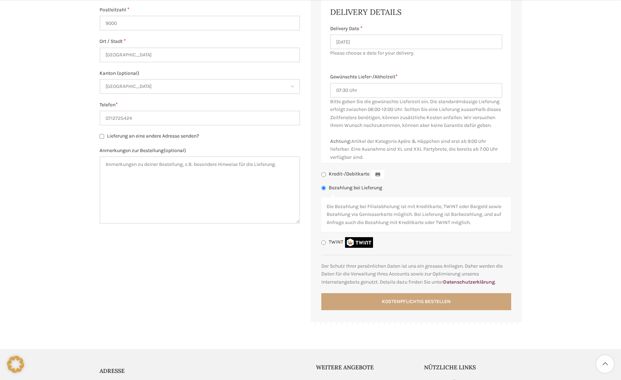
click at [364, 310] on button "Kostenpflichtig bestellen" at bounding box center [416, 301] width 190 height 17
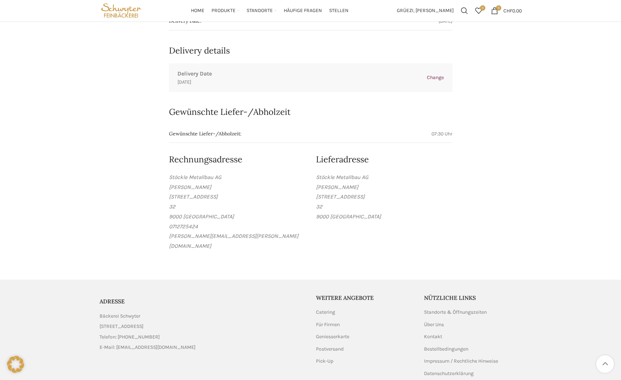
scroll to position [377, 0]
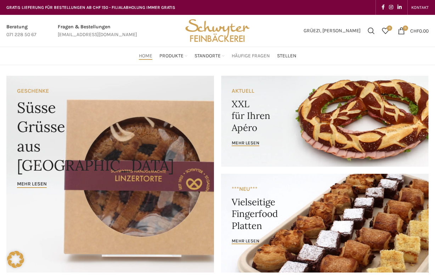
click at [251, 58] on span "Häufige Fragen" at bounding box center [251, 56] width 38 height 7
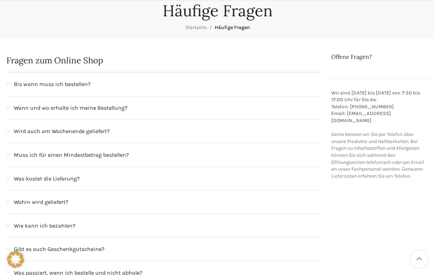
scroll to position [106, 0]
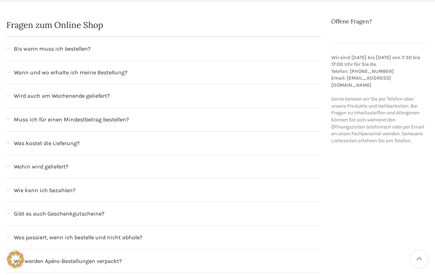
click at [101, 117] on span "Muss ich für einen Mindestbetrag bestellen?" at bounding box center [71, 119] width 115 height 9
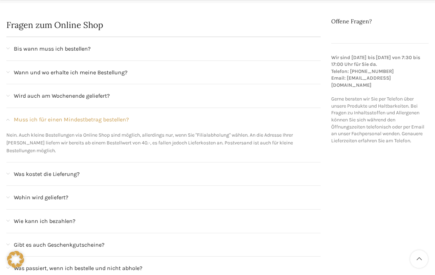
click at [70, 163] on div "Was kostet die Lieferung?" at bounding box center [163, 174] width 314 height 23
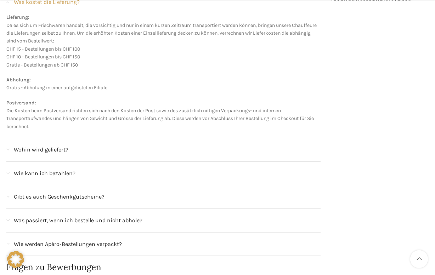
scroll to position [248, 0]
click at [48, 153] on span "Wohin wird geliefert?" at bounding box center [41, 149] width 55 height 9
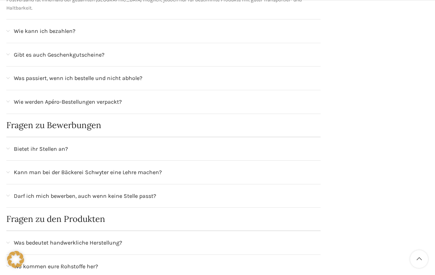
scroll to position [354, 0]
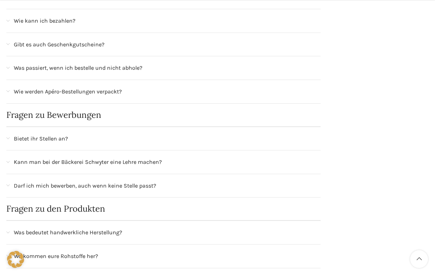
click at [69, 56] on div "Was passiert, wenn ich bestelle und nicht abhole?" at bounding box center [163, 67] width 314 height 23
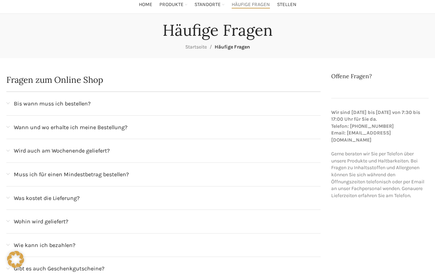
scroll to position [0, 0]
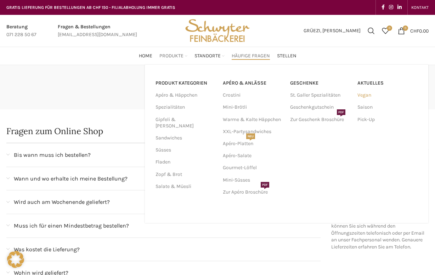
click at [366, 99] on link "Vegan" at bounding box center [388, 95] width 60 height 12
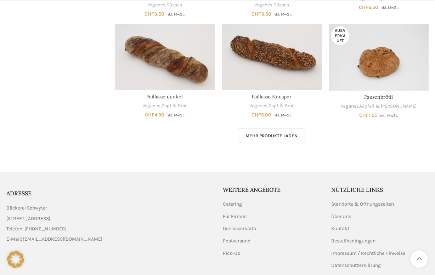
scroll to position [425, 0]
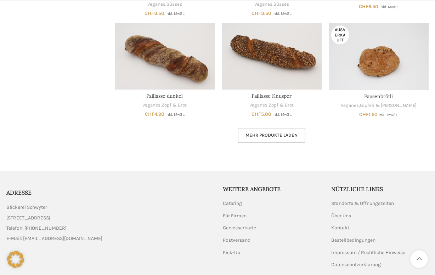
click at [290, 139] on link "Mehr Produkte laden" at bounding box center [272, 135] width 68 height 15
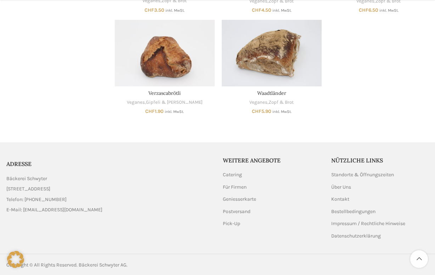
scroll to position [733, 0]
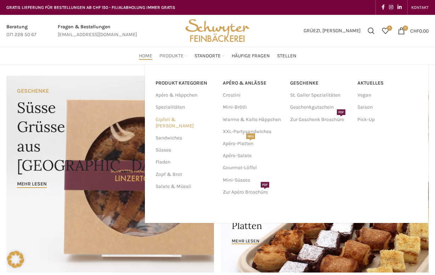
click at [170, 118] on link "Gipfeli & [PERSON_NAME]" at bounding box center [185, 123] width 59 height 18
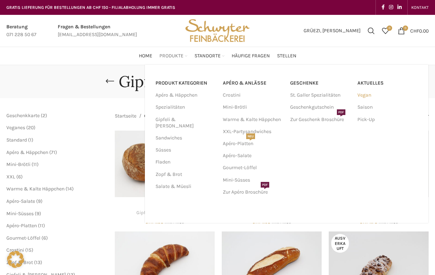
click at [369, 94] on link "Vegan" at bounding box center [388, 95] width 60 height 12
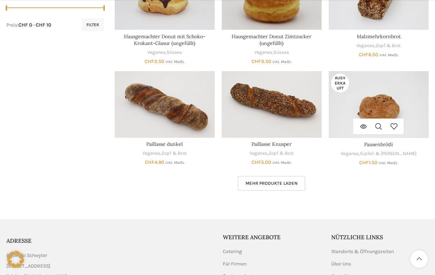
scroll to position [390, 0]
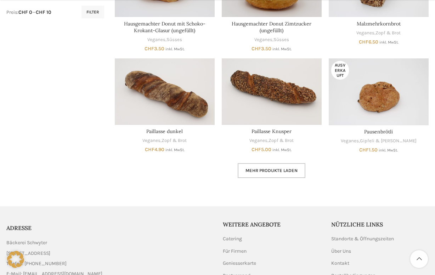
click at [267, 172] on span "Mehr Produkte laden" at bounding box center [272, 171] width 52 height 6
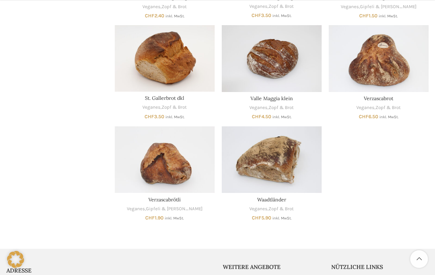
scroll to position [638, 0]
